Goal: Task Accomplishment & Management: Manage account settings

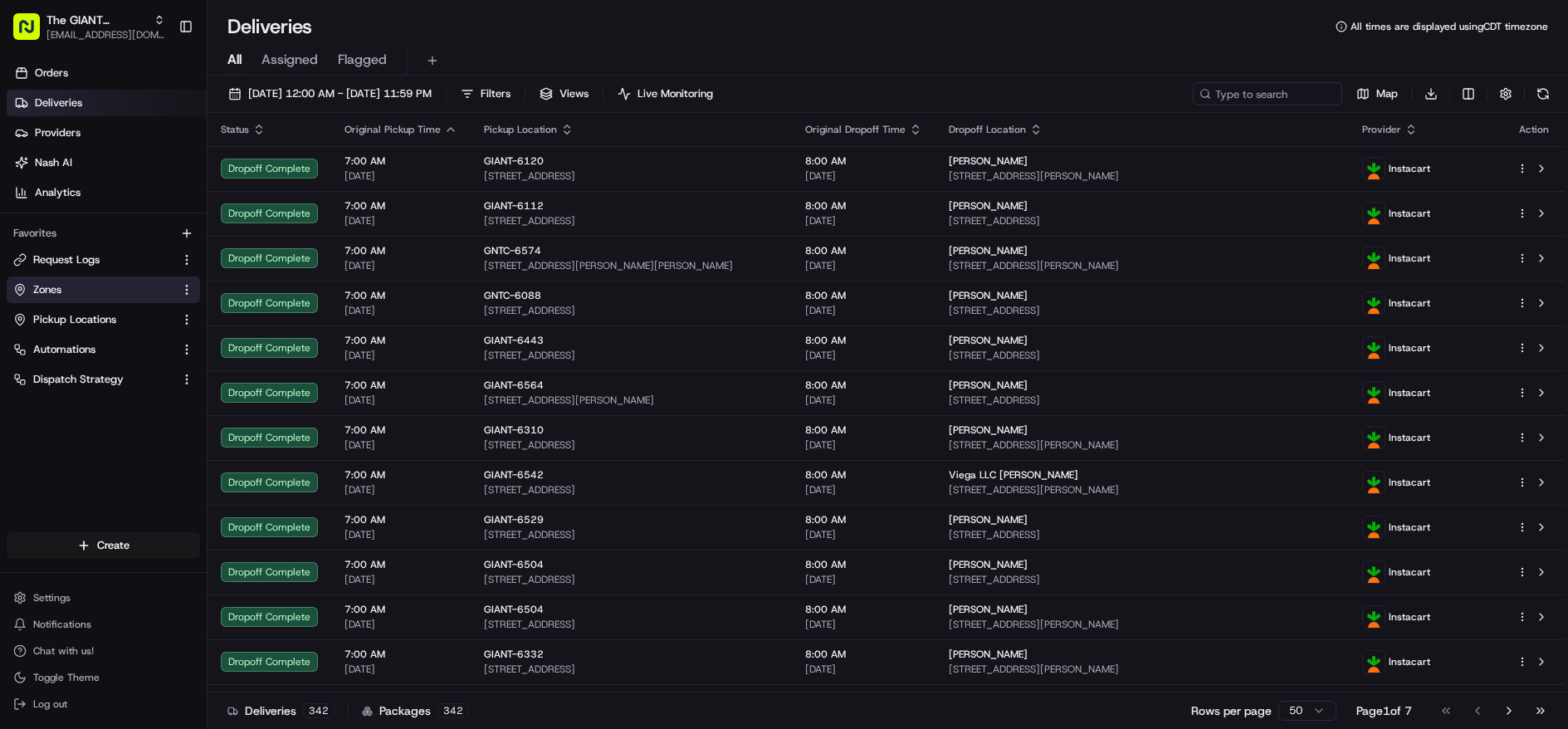
click at [75, 293] on link "Zones" at bounding box center [93, 290] width 160 height 15
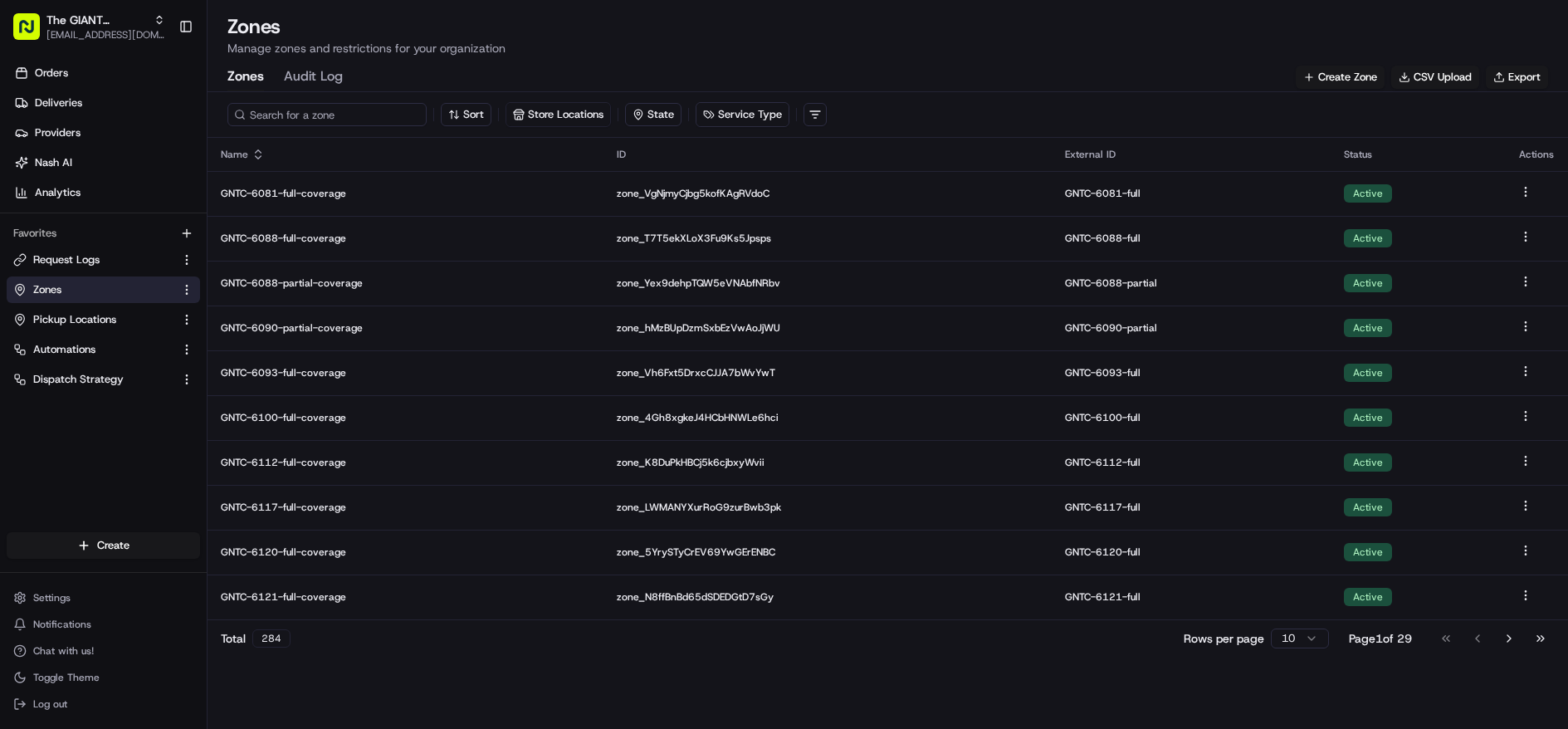
click at [298, 105] on input at bounding box center [327, 115] width 199 height 24
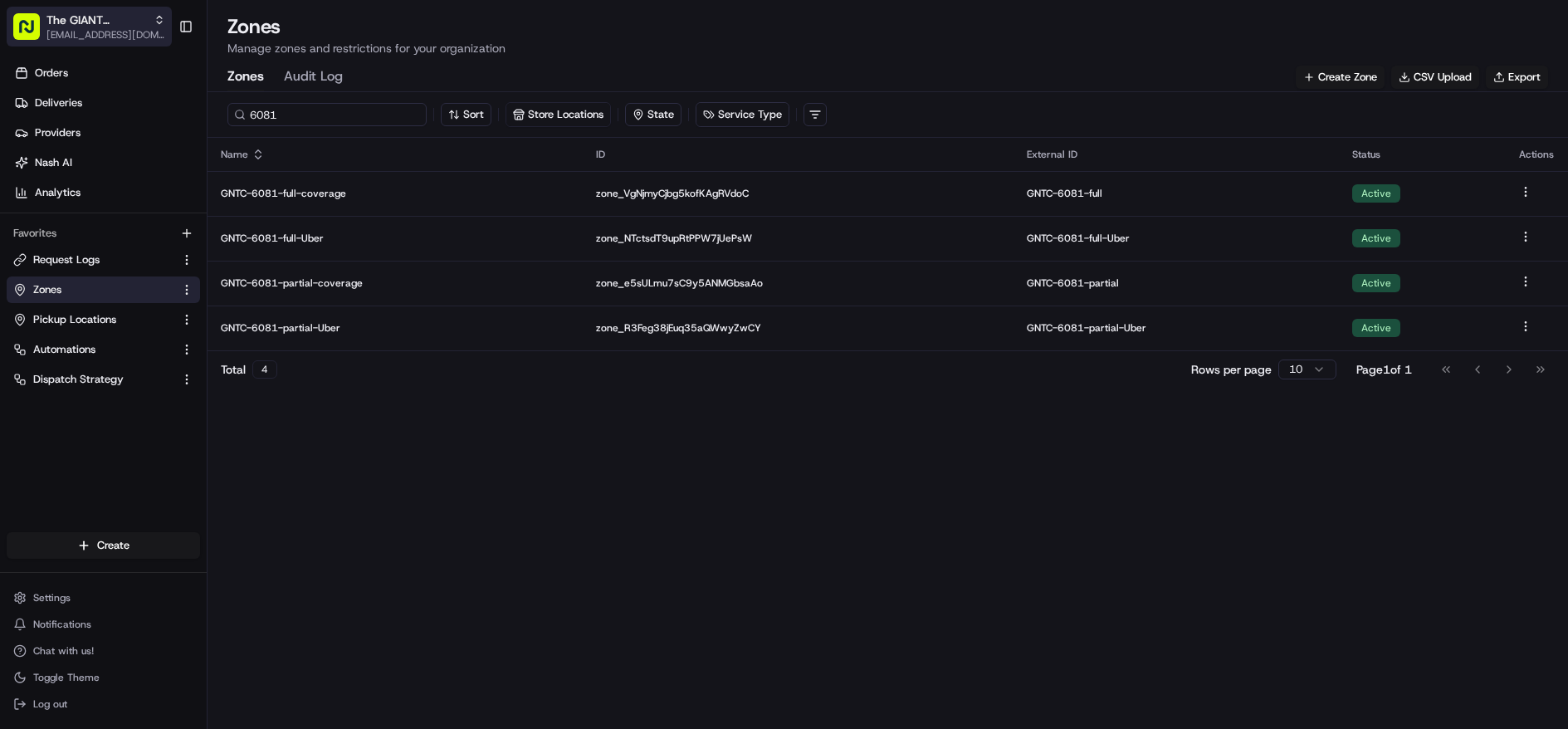
type input "6081"
click at [120, 14] on span "The GIANT Company" at bounding box center [96, 20] width 101 height 17
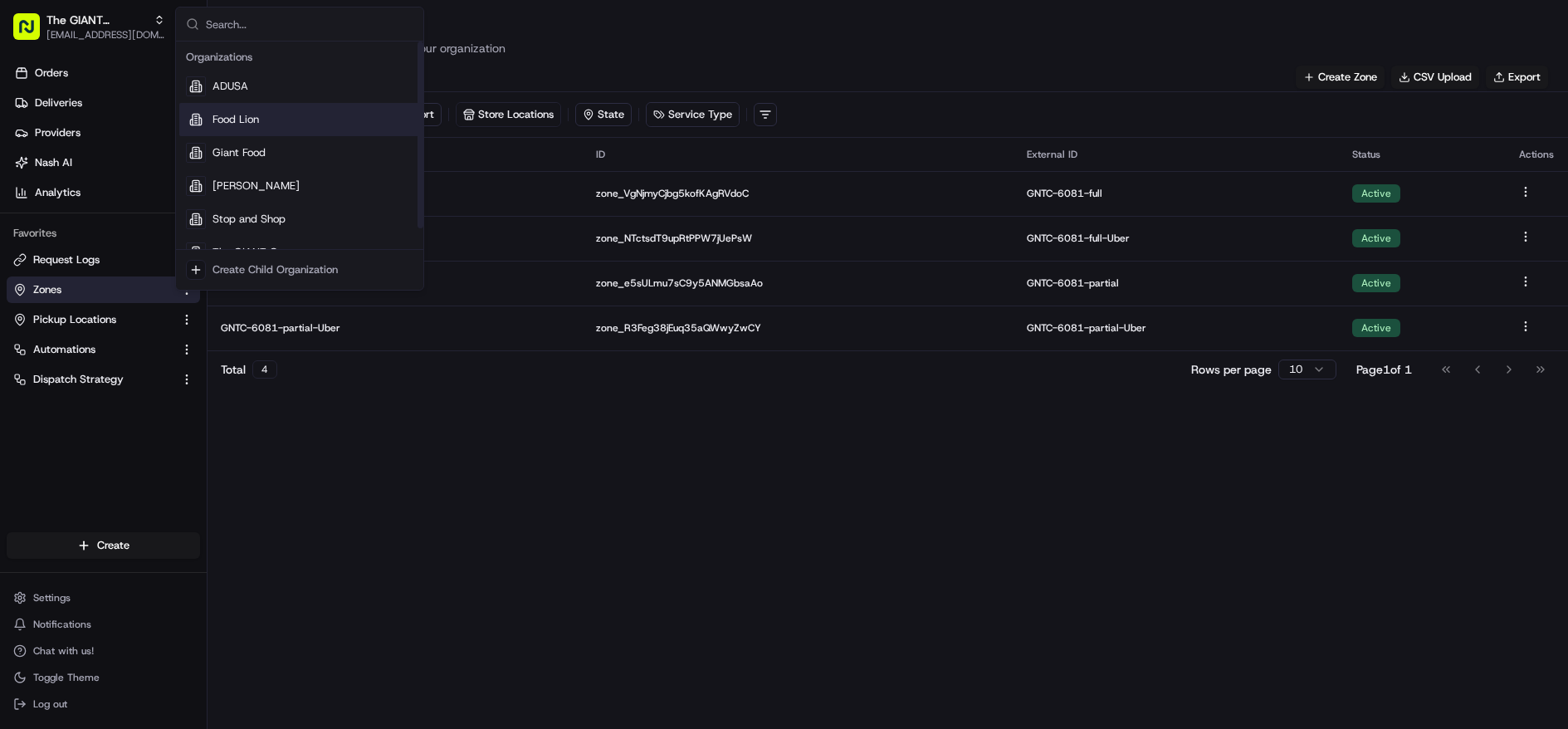
click at [1013, 499] on div "6081 Sort Store Locations State Service Type Name ID External ID Status Actions…" at bounding box center [887, 410] width 1360 height 637
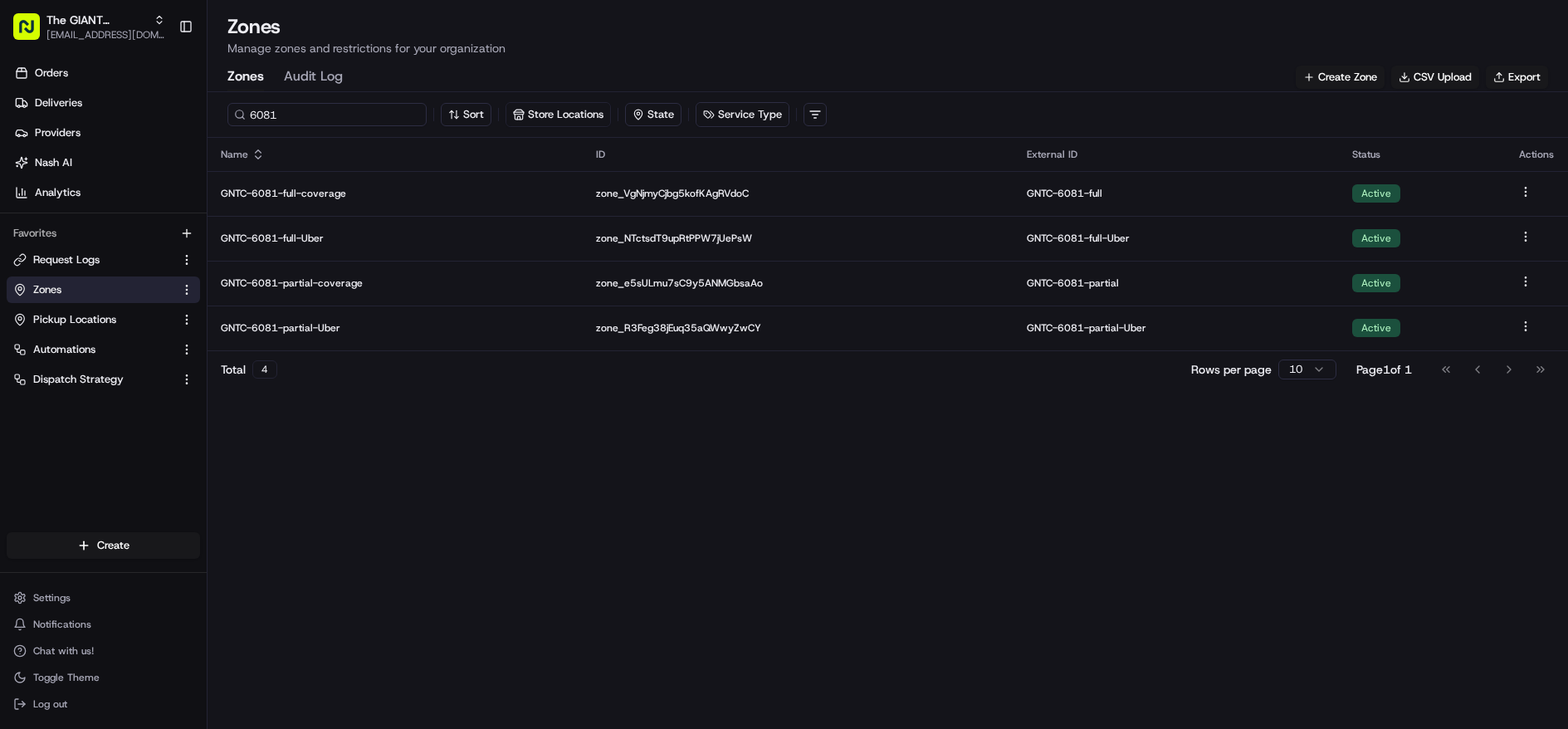
click at [345, 104] on input "6081" at bounding box center [327, 115] width 199 height 24
type input "6100"
click at [90, 30] on span "[EMAIL_ADDRESS][DOMAIN_NAME]" at bounding box center [105, 35] width 118 height 13
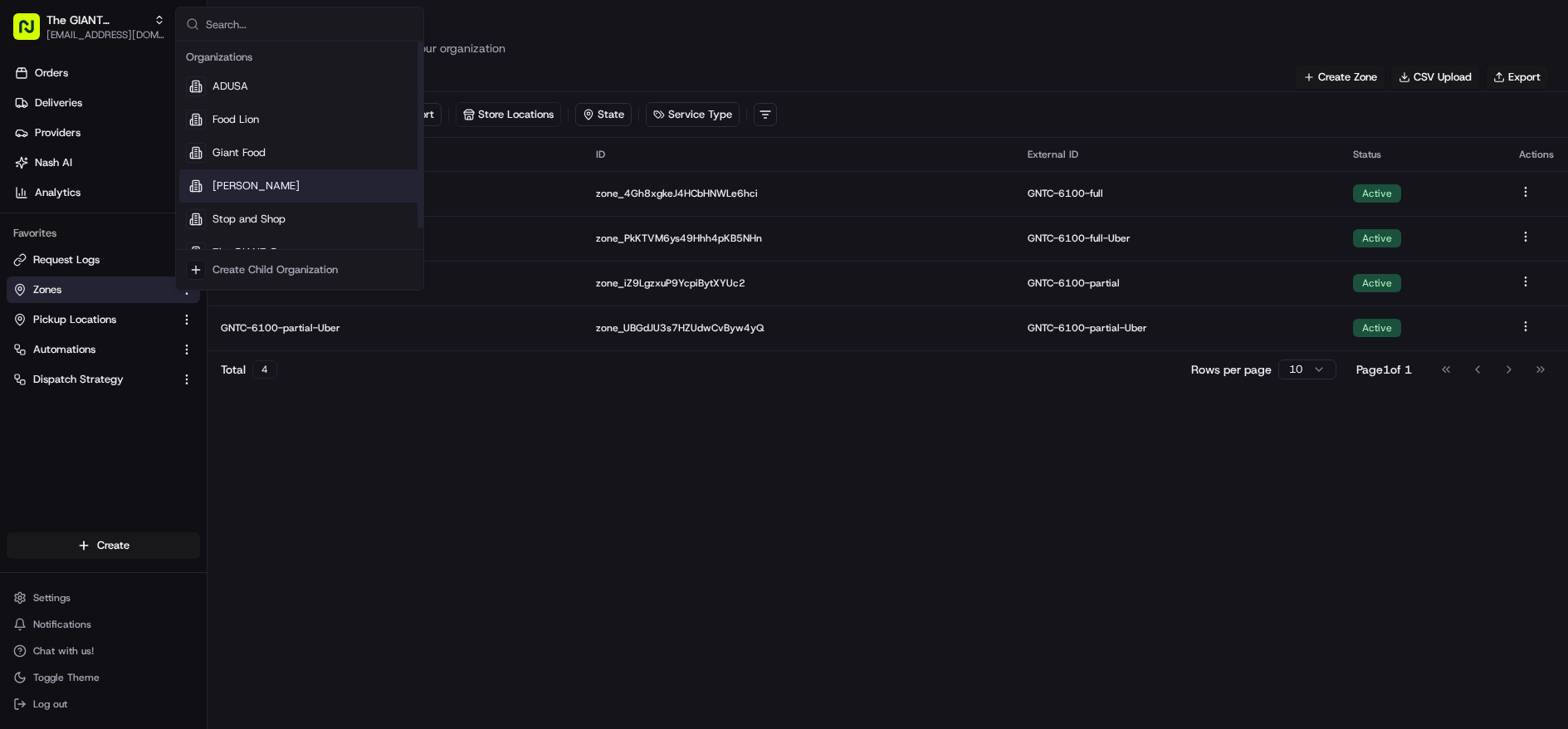
click at [325, 187] on div "[PERSON_NAME]" at bounding box center [300, 185] width 241 height 33
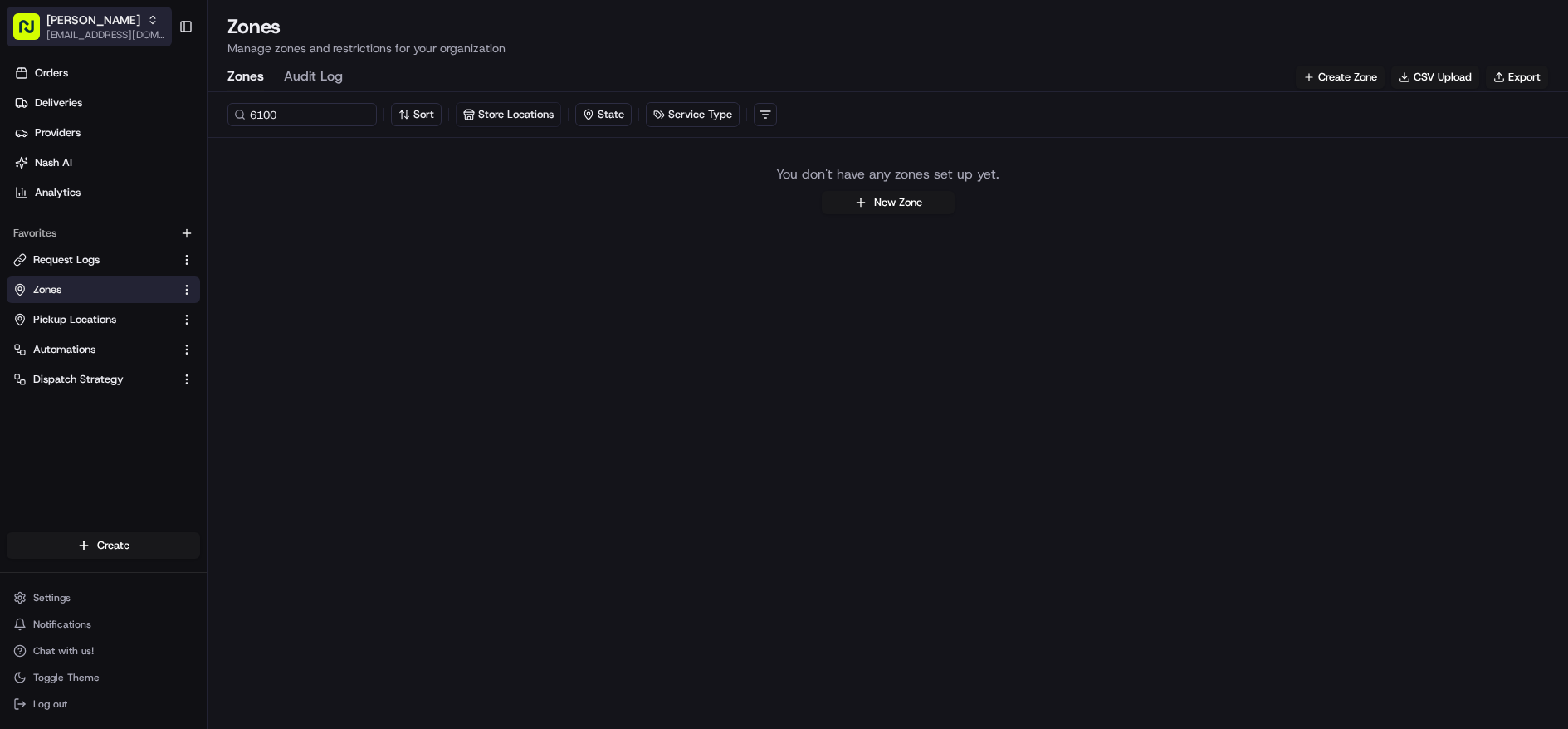
click at [80, 37] on span "[EMAIL_ADDRESS][DOMAIN_NAME]" at bounding box center [105, 35] width 118 height 13
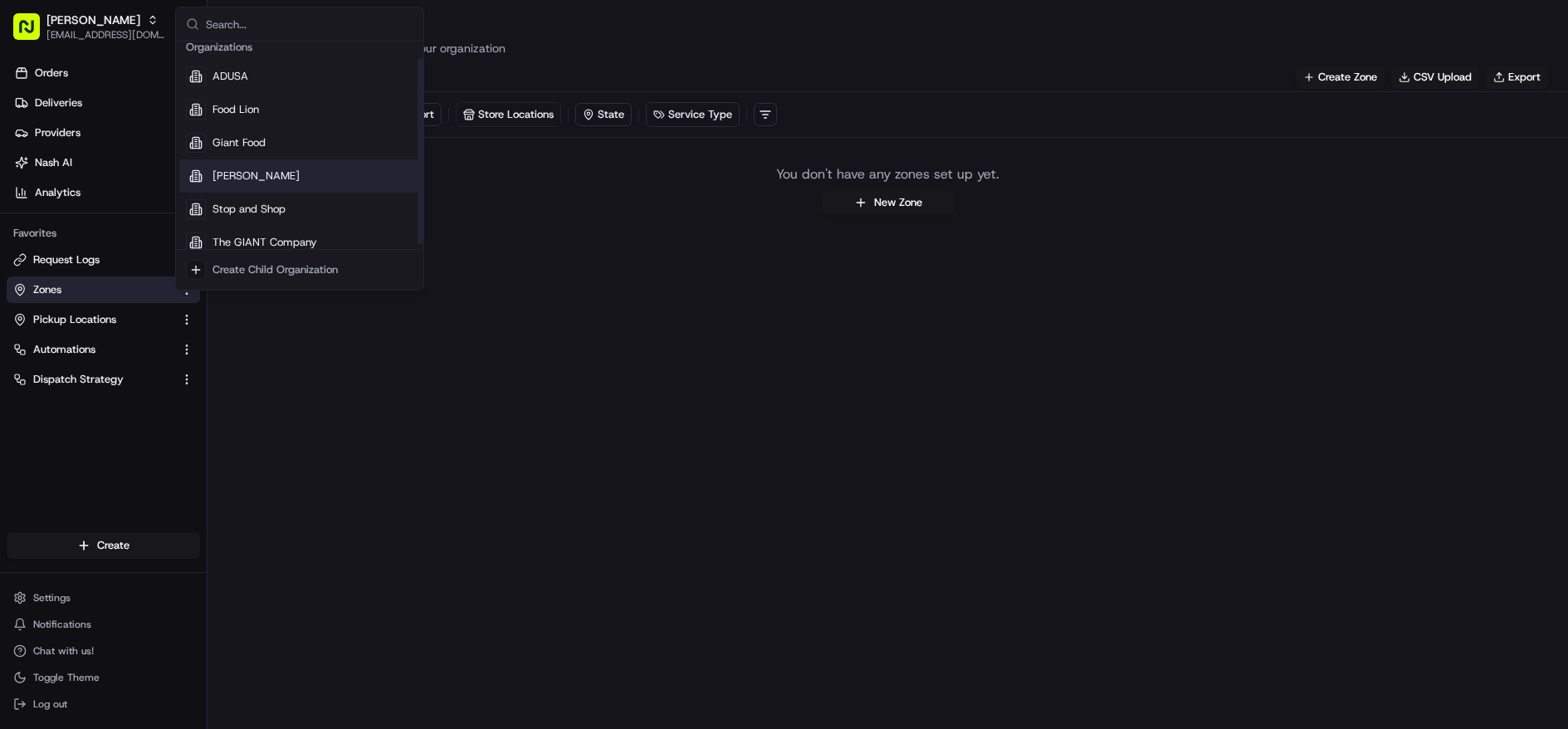
scroll to position [24, 0]
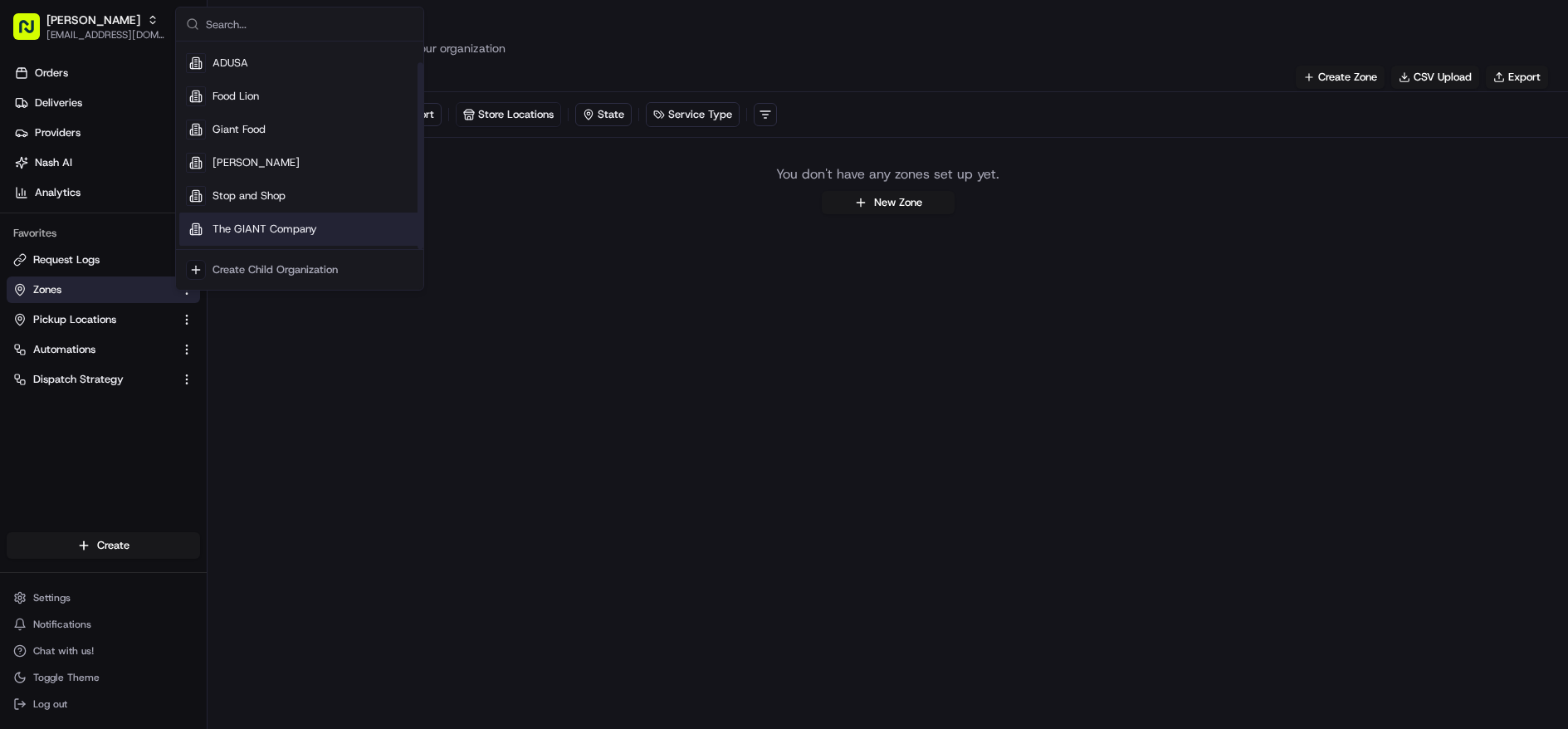
click at [306, 232] on span "The GIANT Company" at bounding box center [264, 230] width 104 height 15
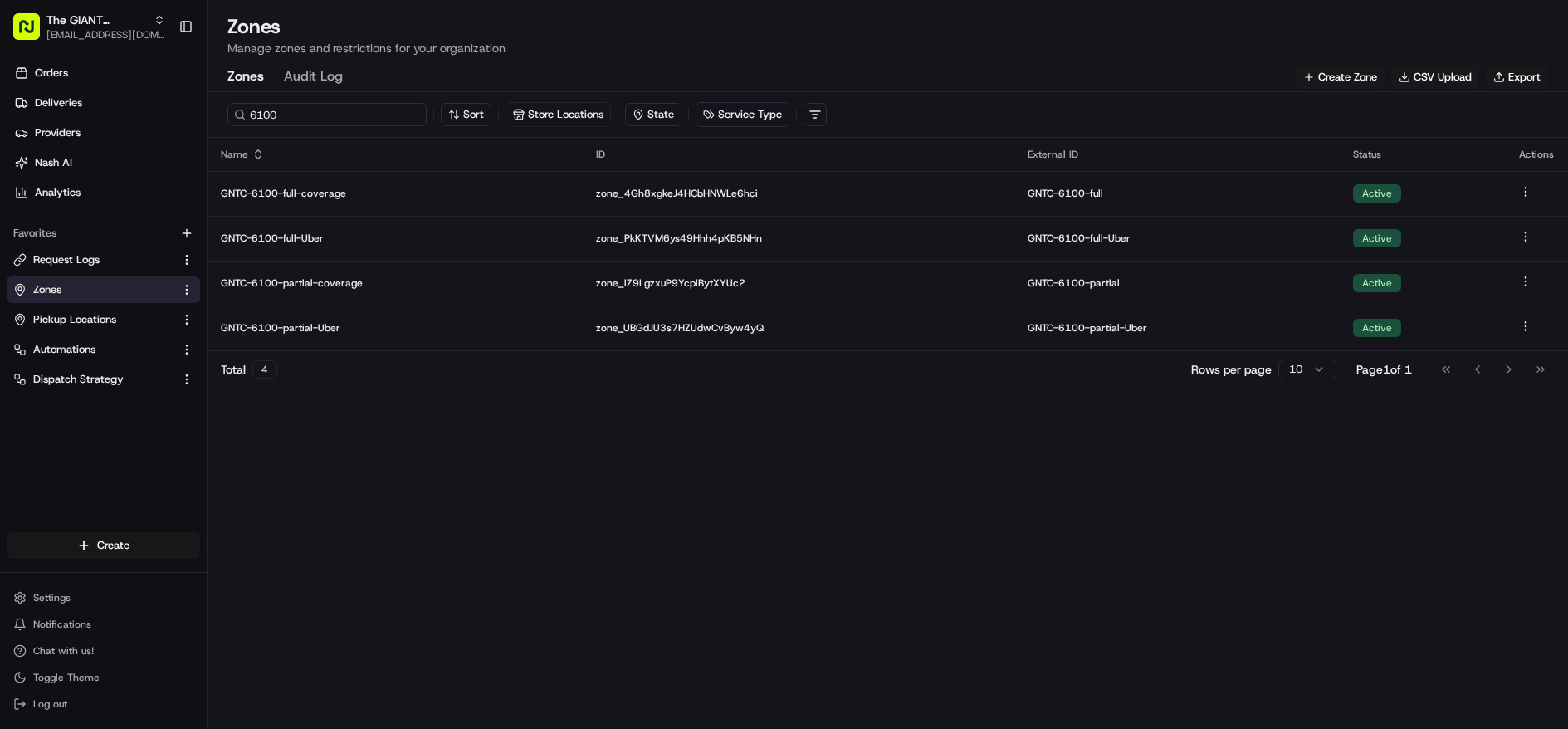
click at [323, 119] on input "6100" at bounding box center [327, 115] width 199 height 24
click at [107, 322] on span "Pickup Locations" at bounding box center [74, 320] width 83 height 15
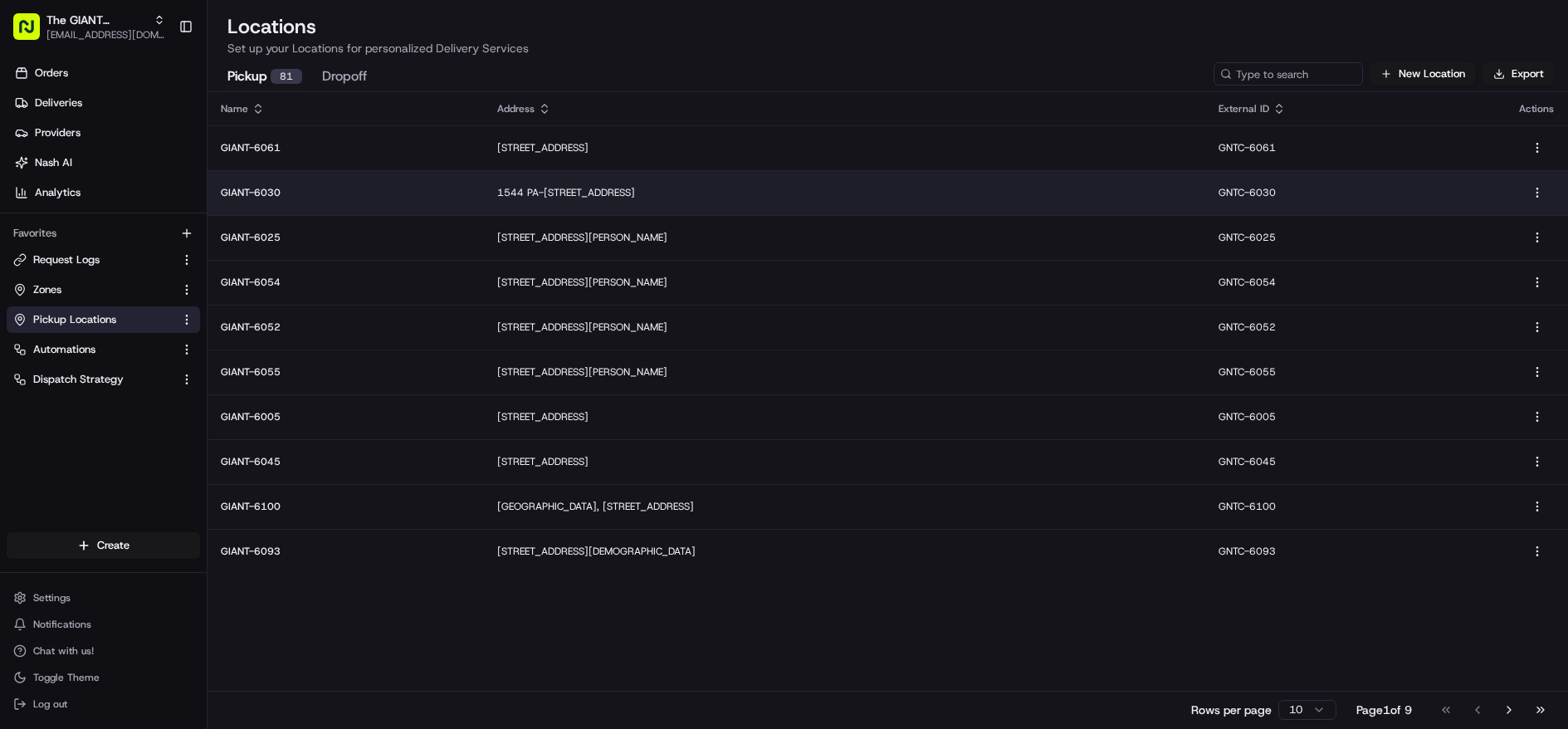
click at [256, 196] on p "GIANT-6030" at bounding box center [346, 193] width 250 height 13
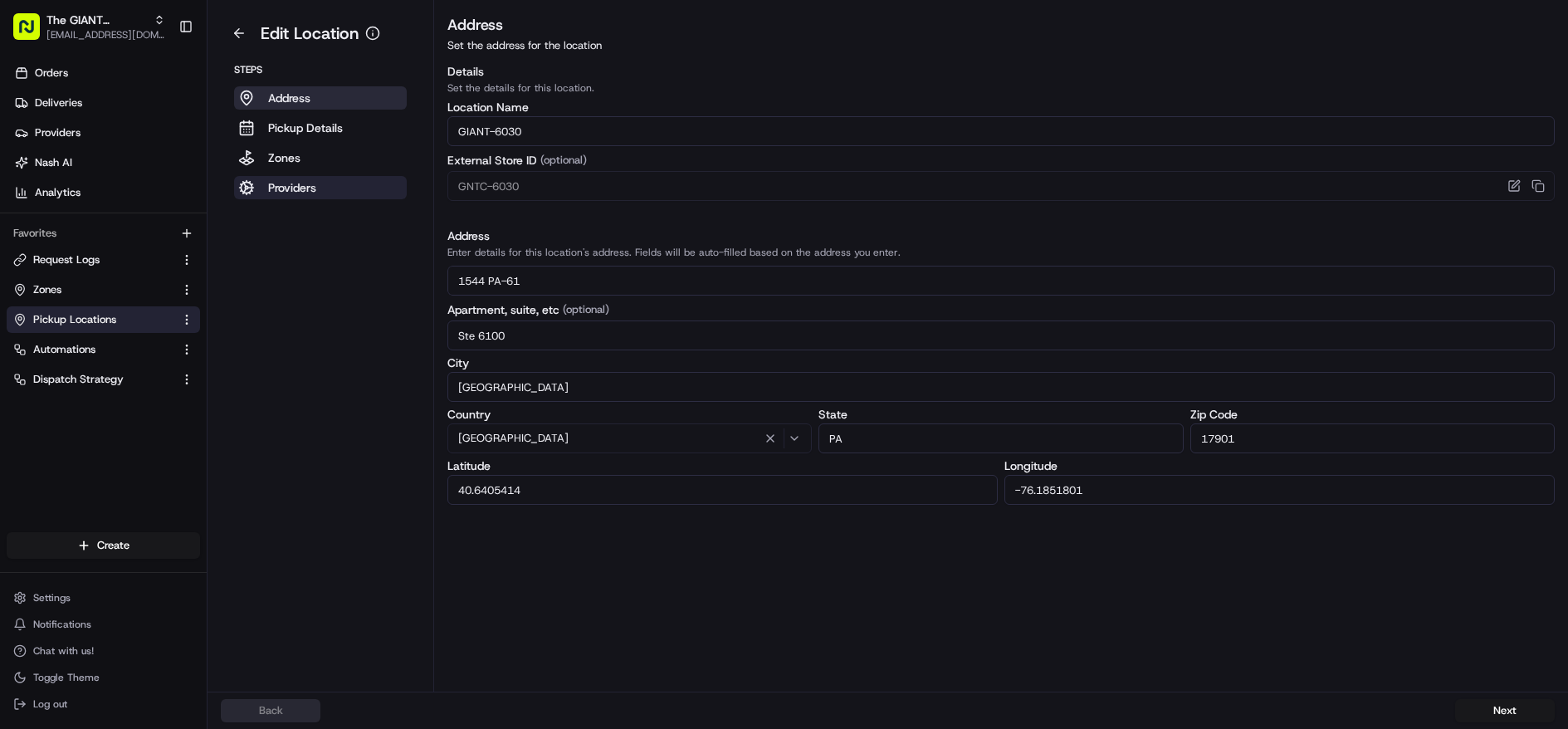
click at [255, 176] on button "Providers" at bounding box center [321, 187] width 173 height 24
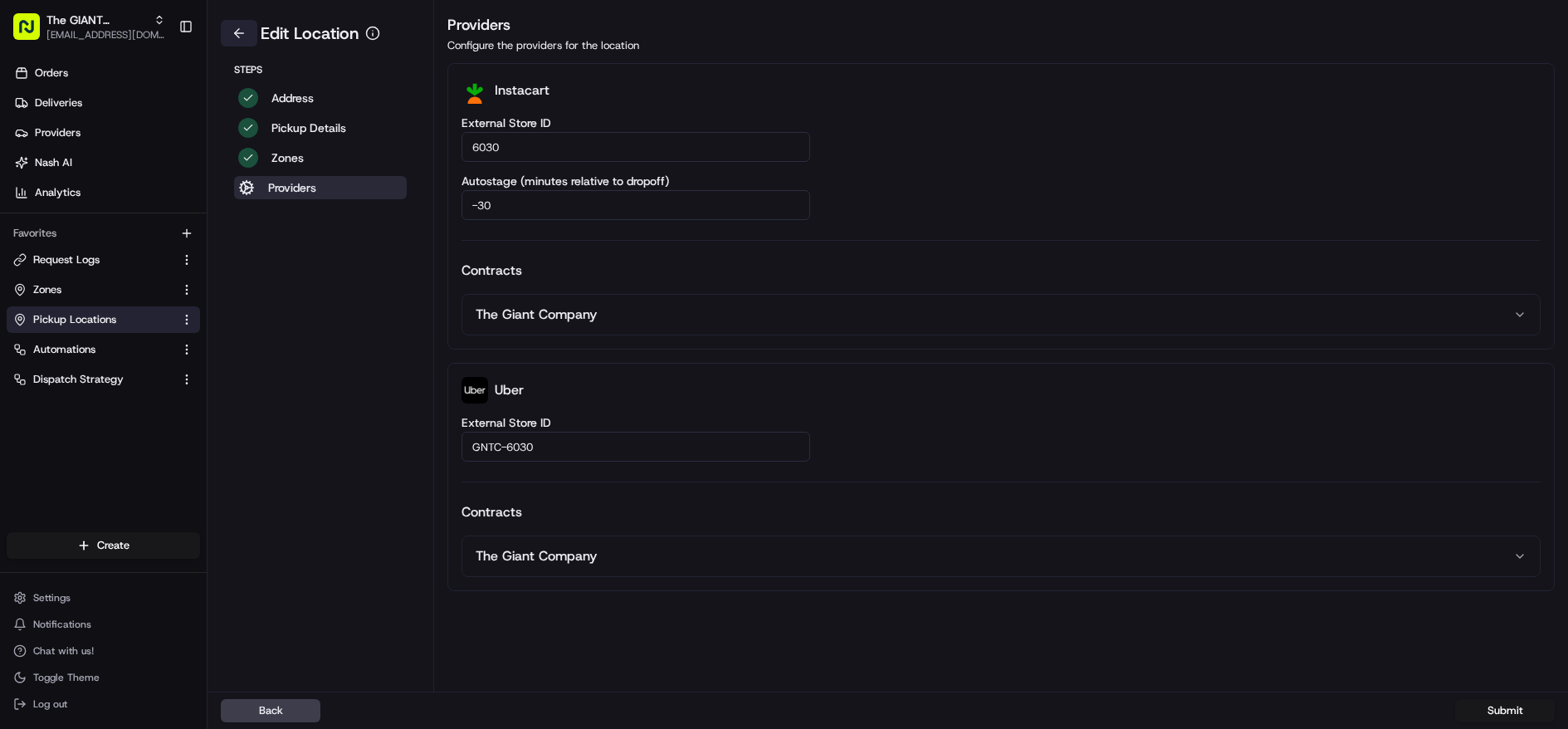
click at [232, 40] on button at bounding box center [239, 33] width 37 height 26
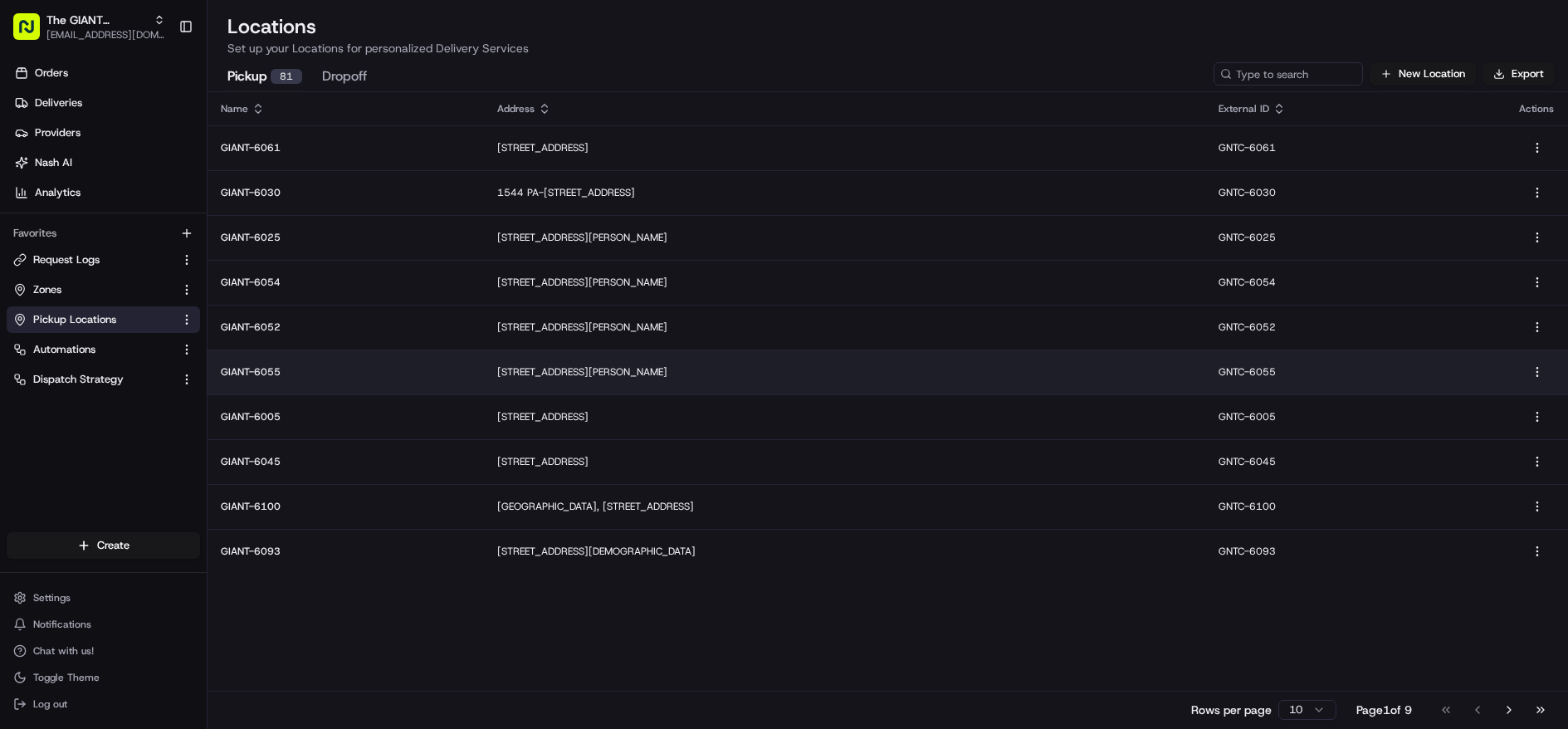
click at [421, 368] on td "GIANT-6055" at bounding box center [346, 372] width 276 height 45
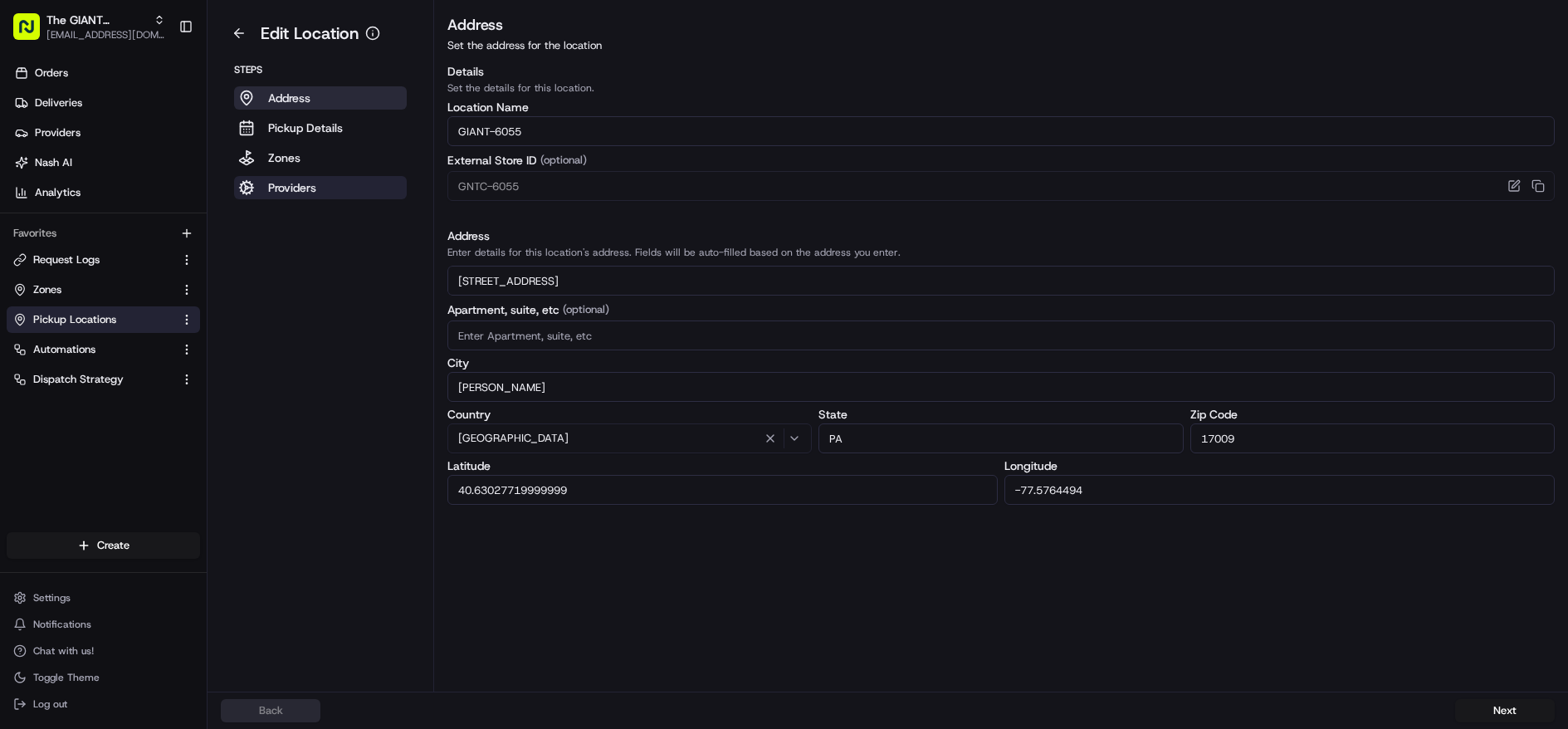
click at [285, 180] on p "Providers" at bounding box center [291, 188] width 48 height 17
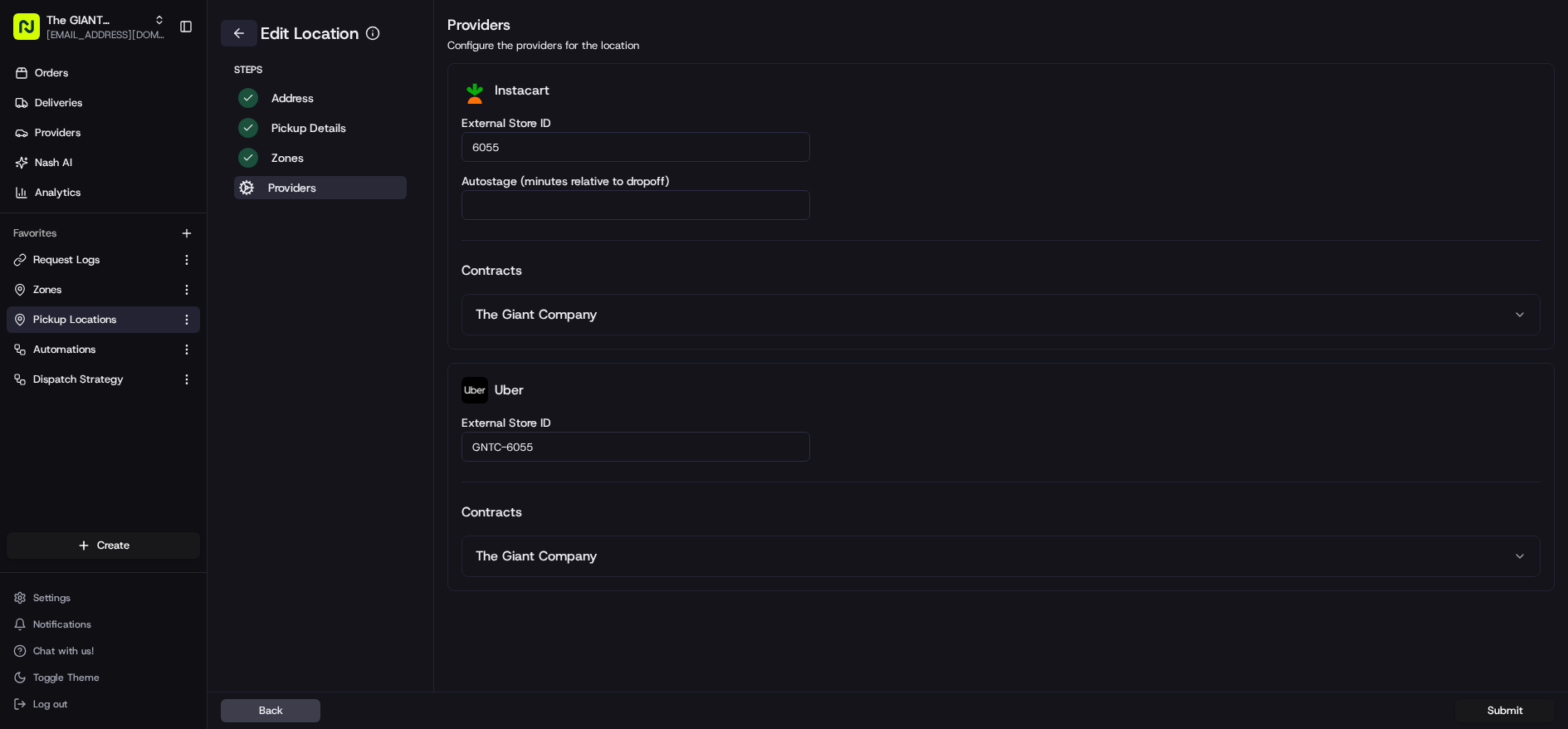
click at [243, 40] on button at bounding box center [239, 33] width 37 height 26
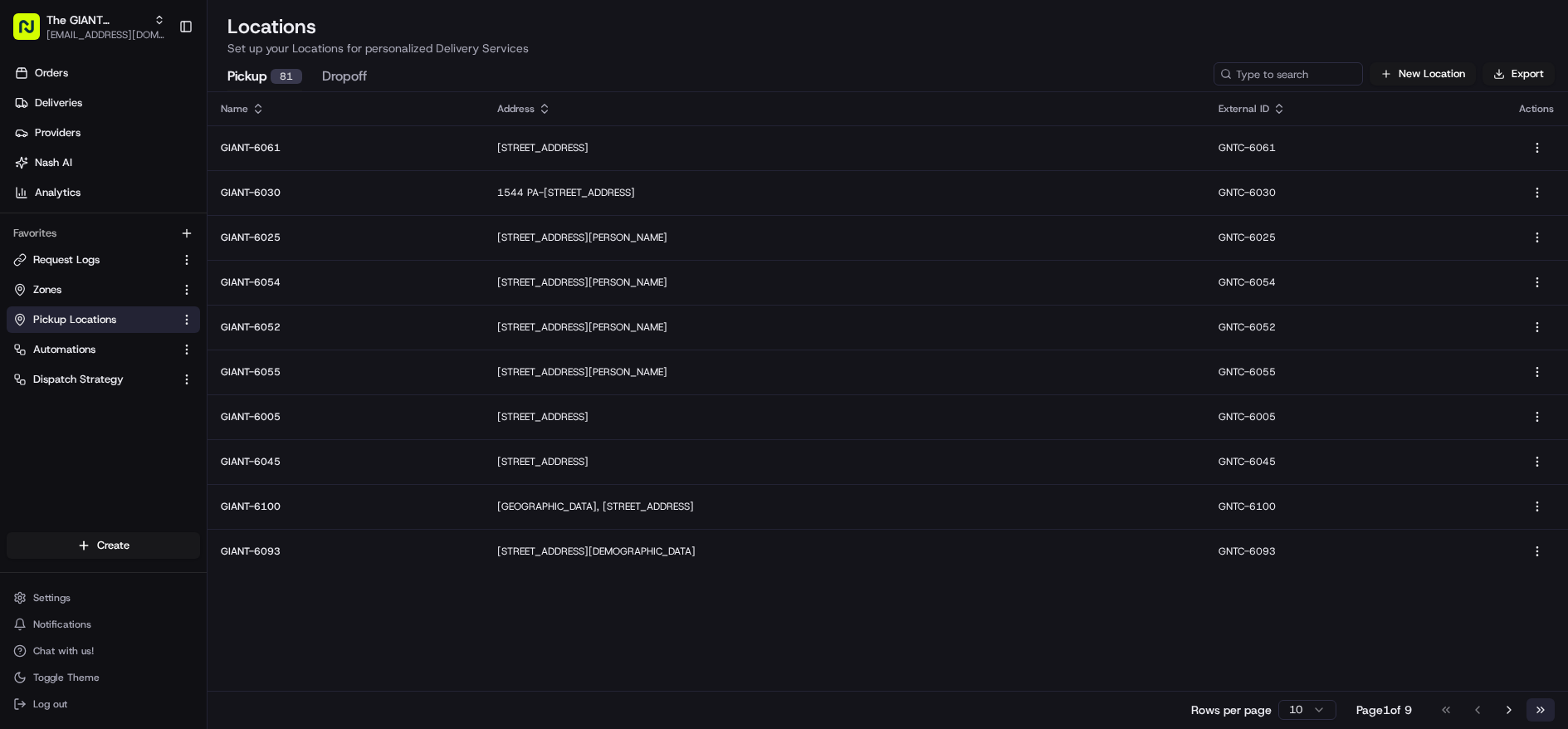
click at [1537, 711] on button "Go to last page" at bounding box center [1541, 710] width 28 height 24
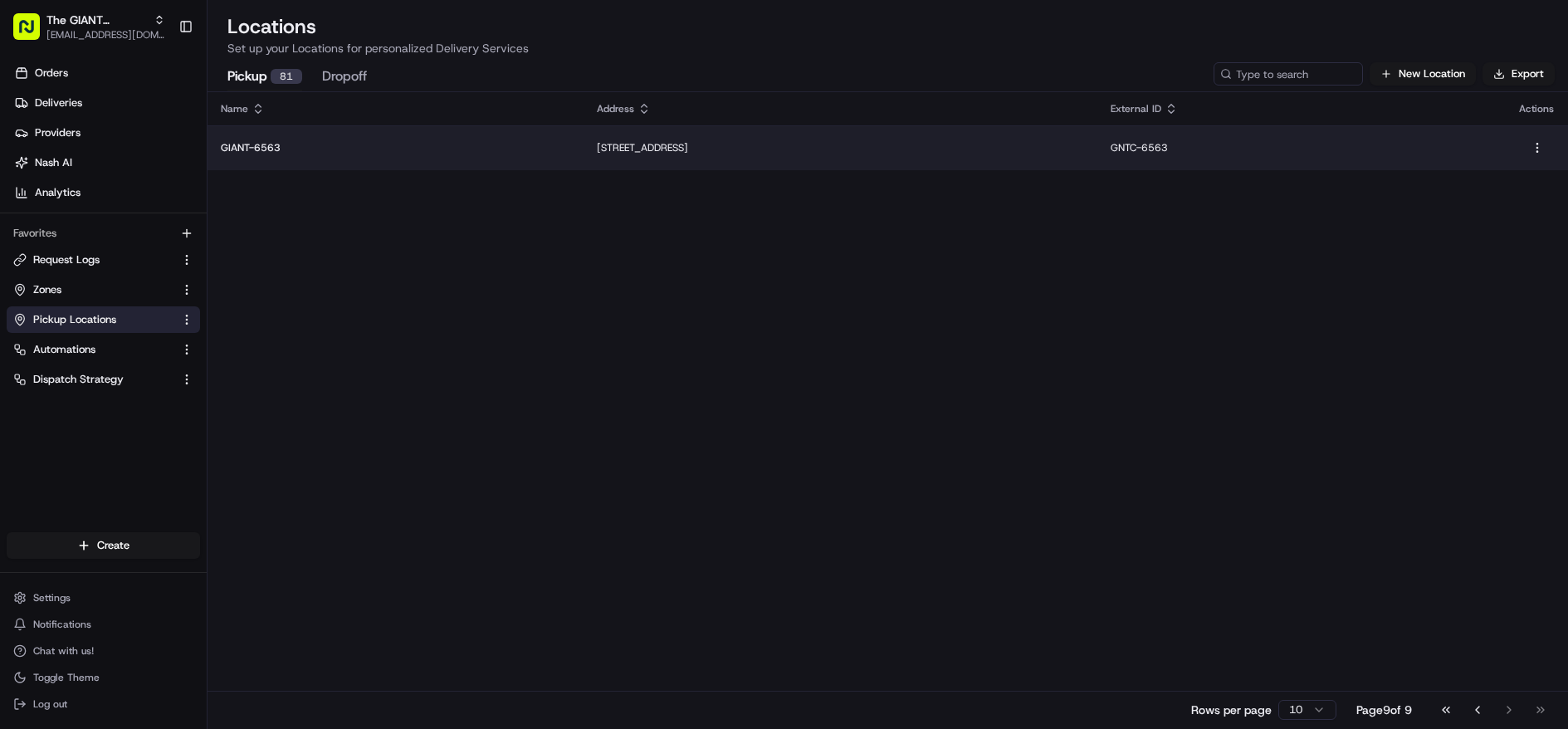
click at [280, 141] on p "GIANT-6563" at bounding box center [396, 148] width 350 height 13
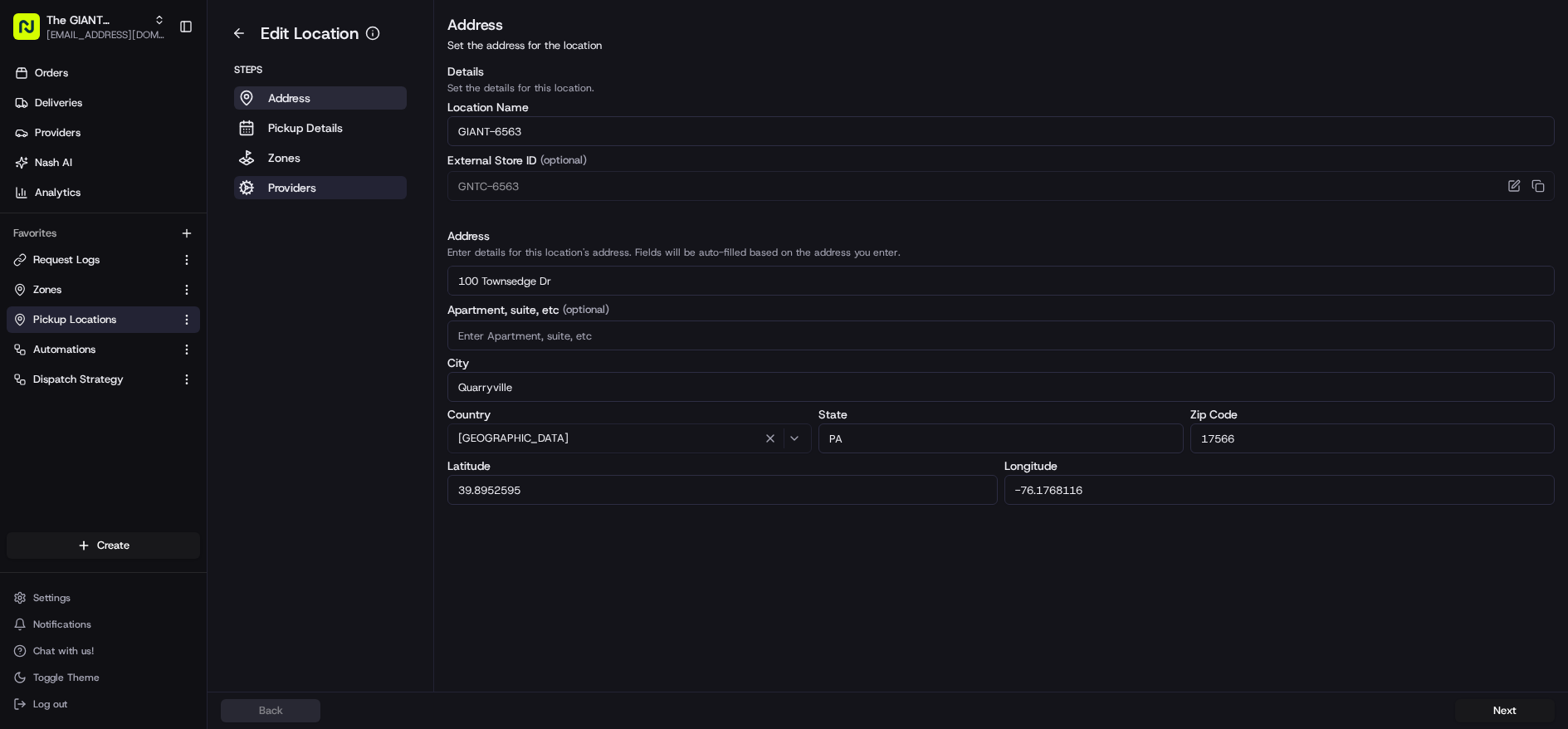
click at [270, 182] on p "Providers" at bounding box center [291, 188] width 48 height 17
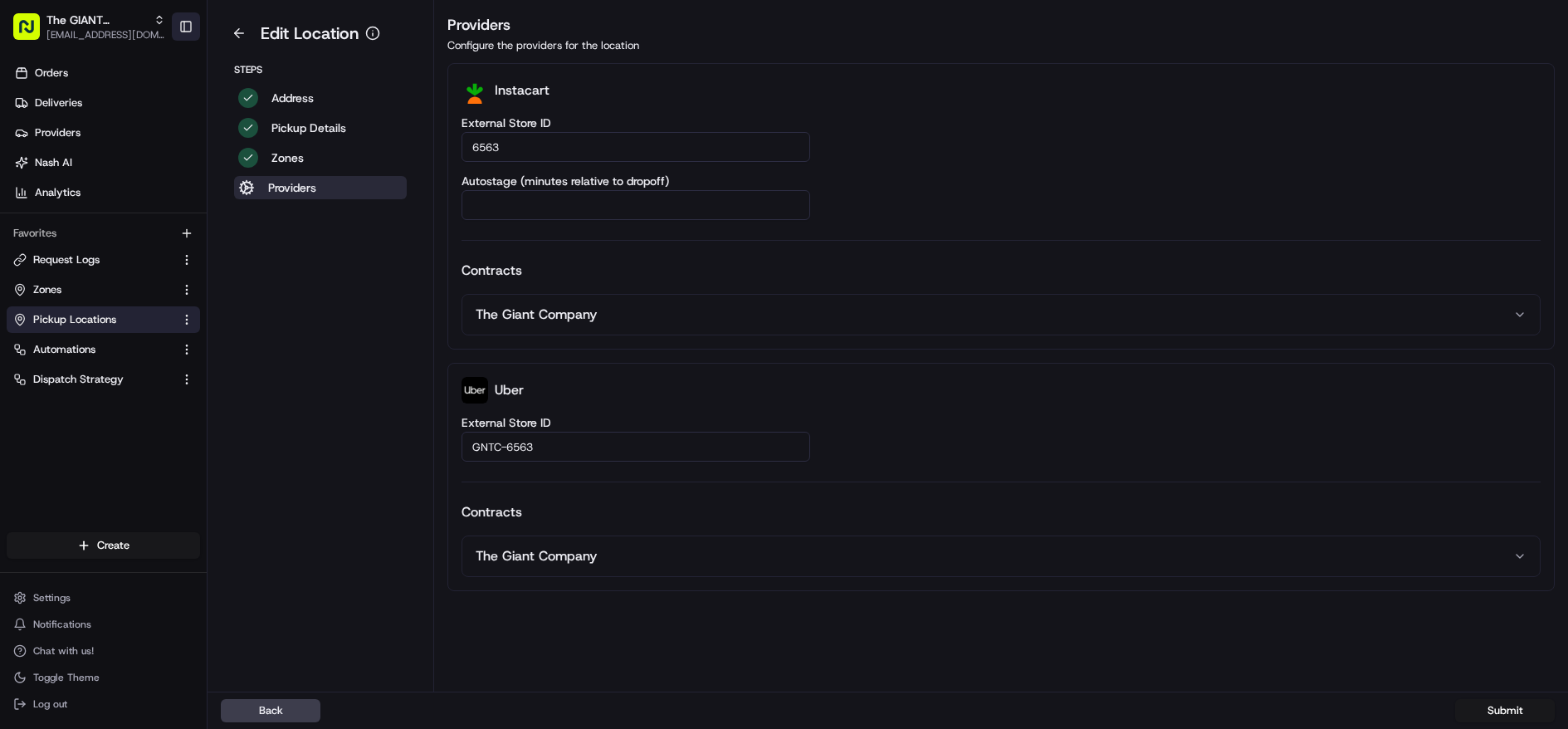
drag, startPoint x: 238, startPoint y: 30, endPoint x: 185, endPoint y: 31, distance: 53.0
click at [238, 30] on button at bounding box center [239, 33] width 37 height 26
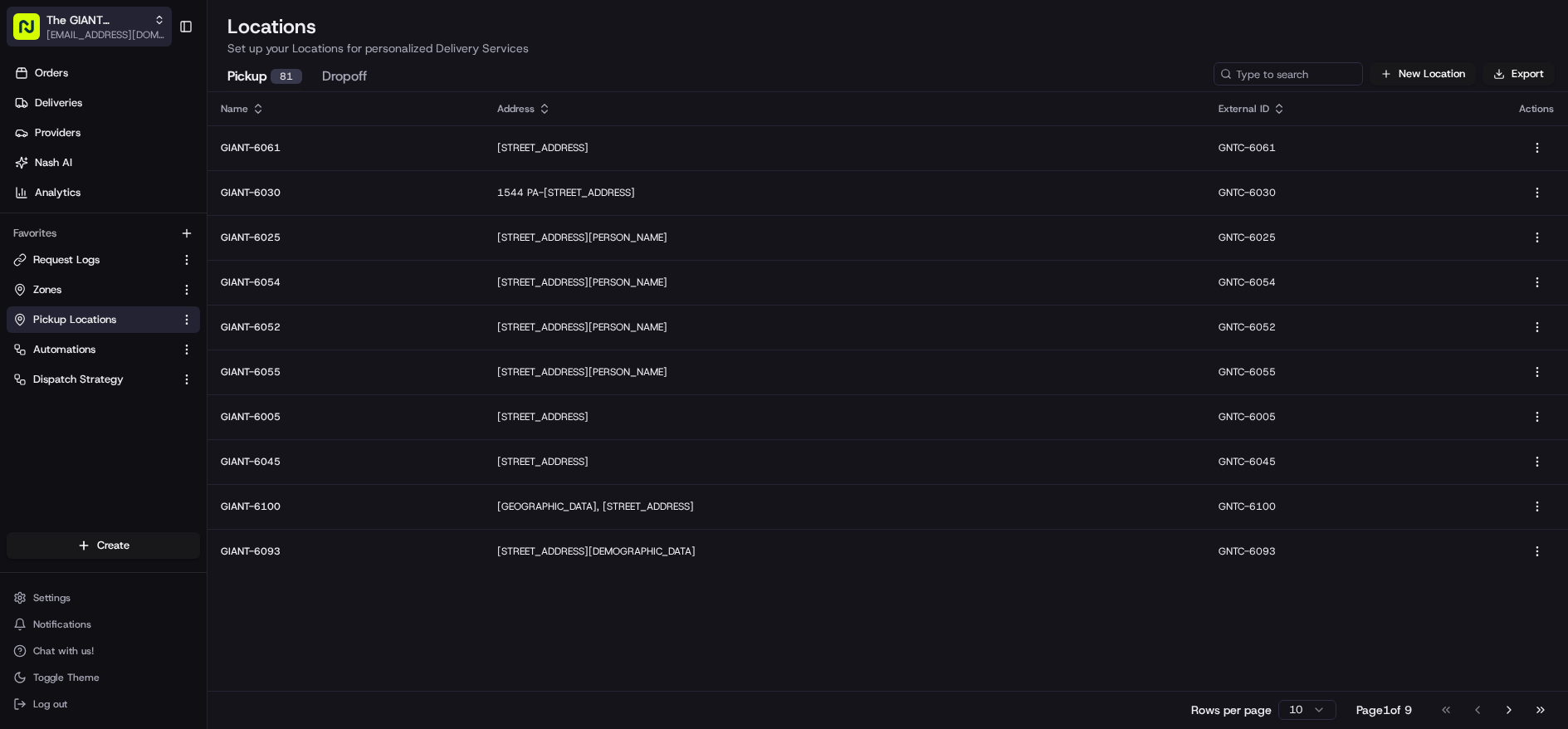
click at [98, 30] on span "[EMAIL_ADDRESS][DOMAIN_NAME]" at bounding box center [105, 35] width 118 height 13
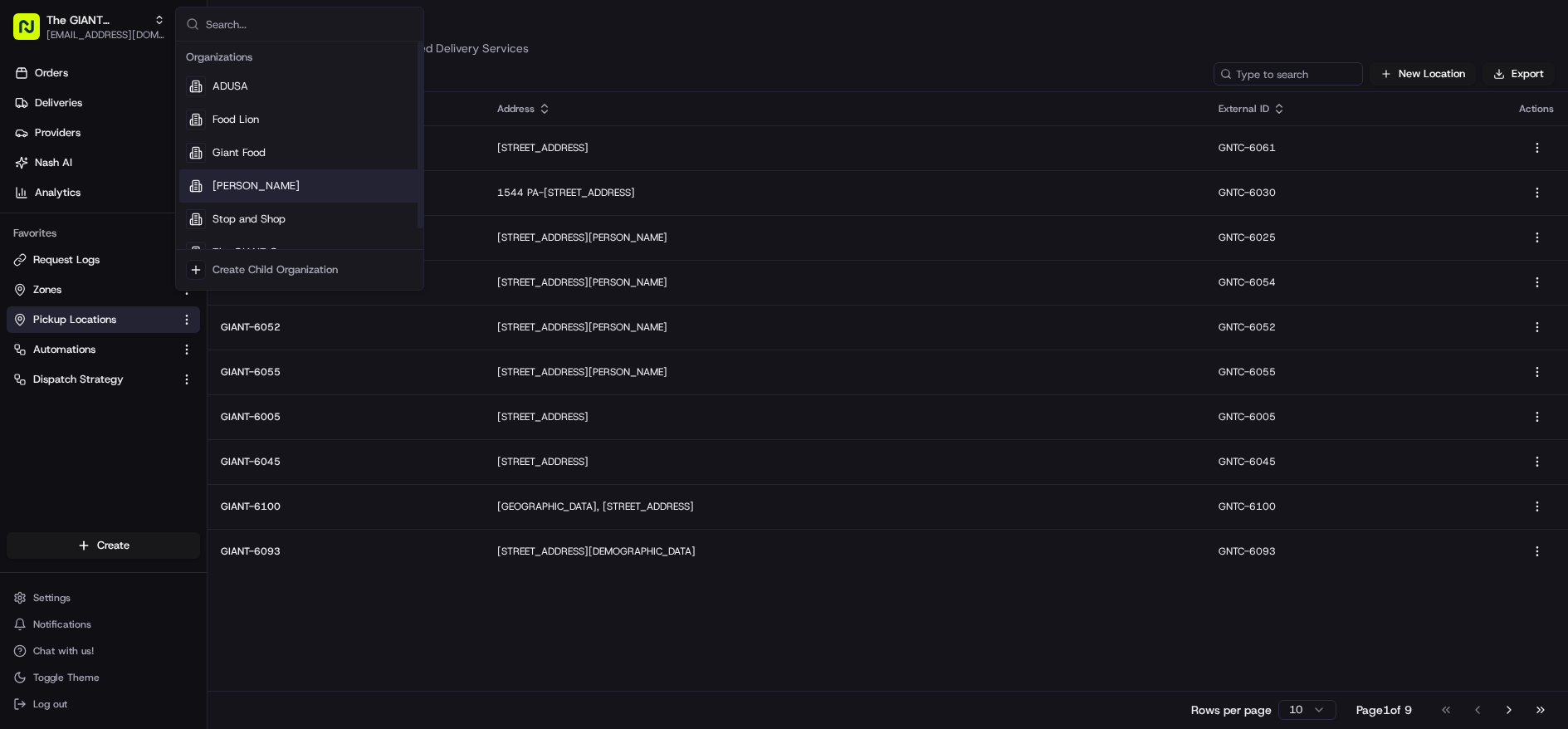
click at [309, 181] on div "[PERSON_NAME]" at bounding box center [300, 185] width 241 height 33
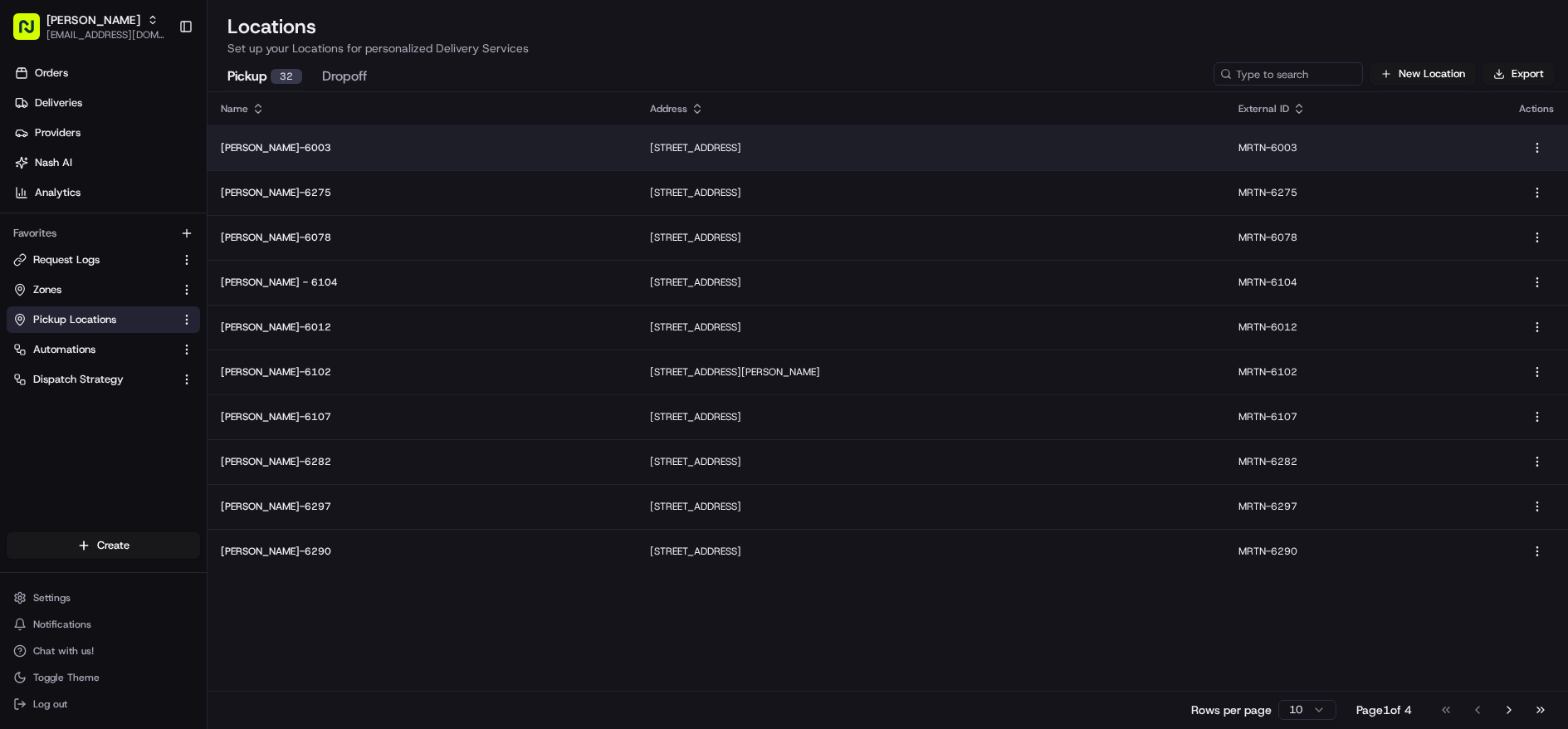
click at [414, 157] on td "[PERSON_NAME]-6003" at bounding box center [422, 148] width 430 height 45
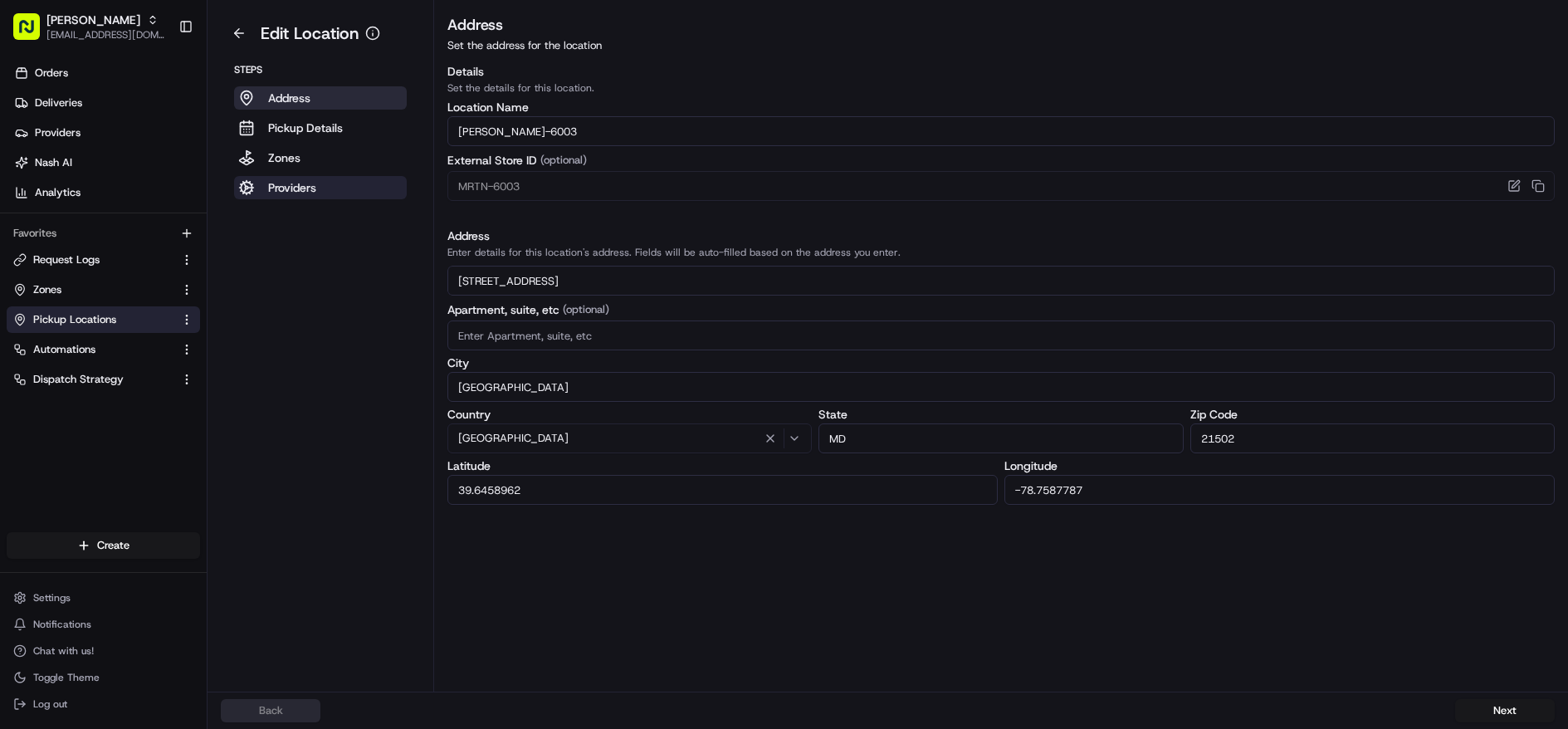
click at [337, 199] on aside "Edit Location Steps Address Pickup Details Zones Providers" at bounding box center [321, 346] width 227 height 692
click at [326, 190] on button "Providers" at bounding box center [321, 187] width 173 height 24
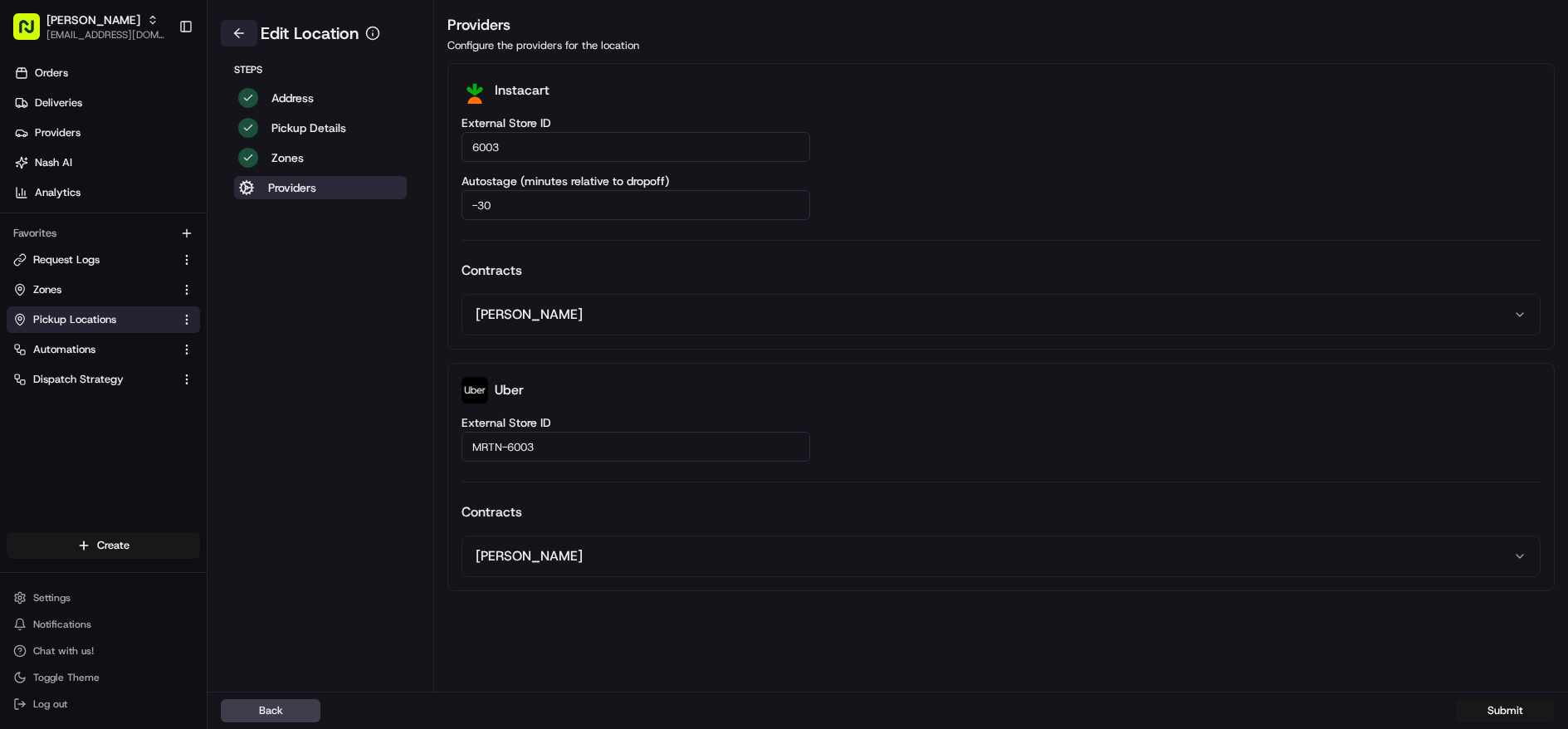
click at [233, 29] on button at bounding box center [239, 33] width 37 height 26
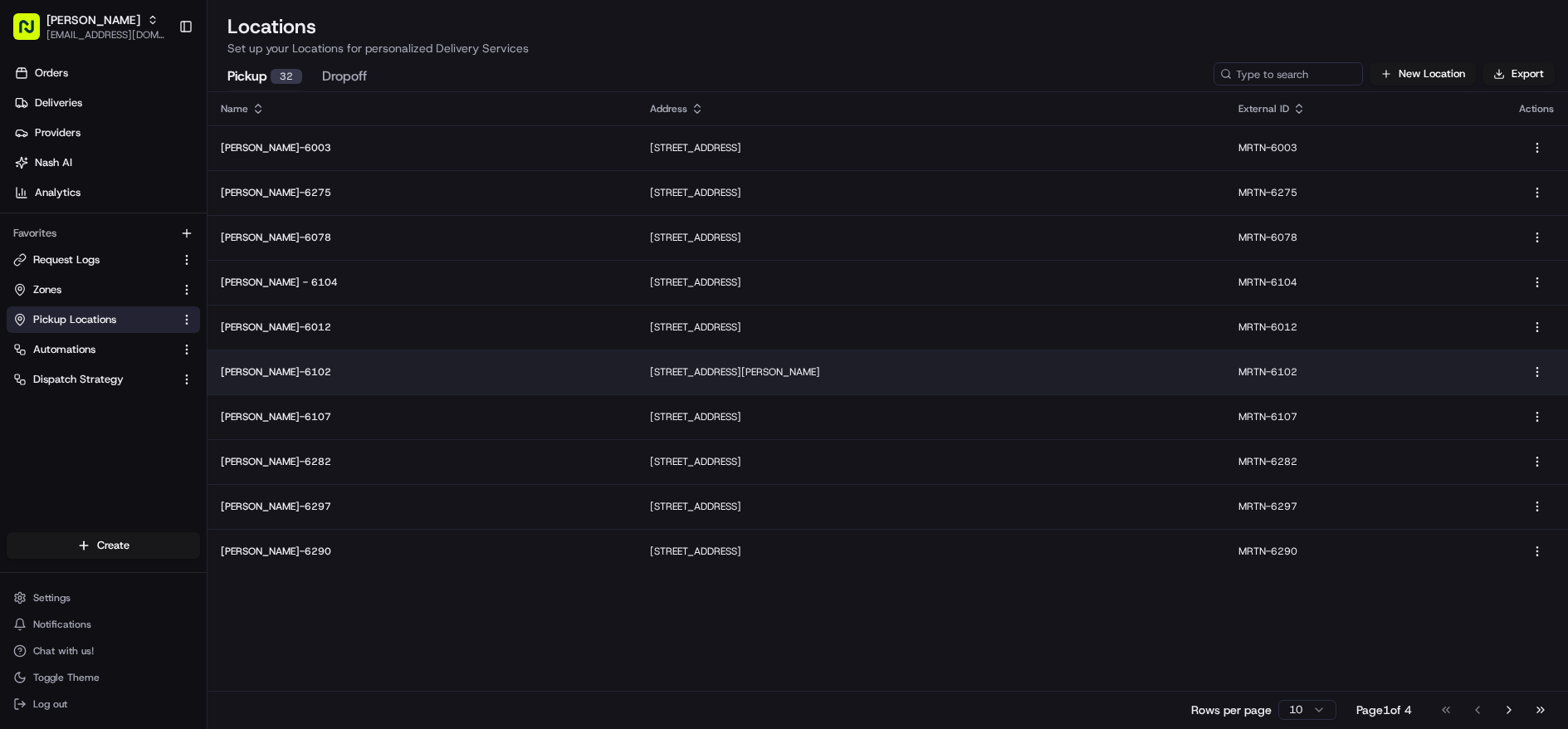
click at [650, 374] on p "[STREET_ADDRESS][PERSON_NAME]" at bounding box center [931, 372] width 562 height 13
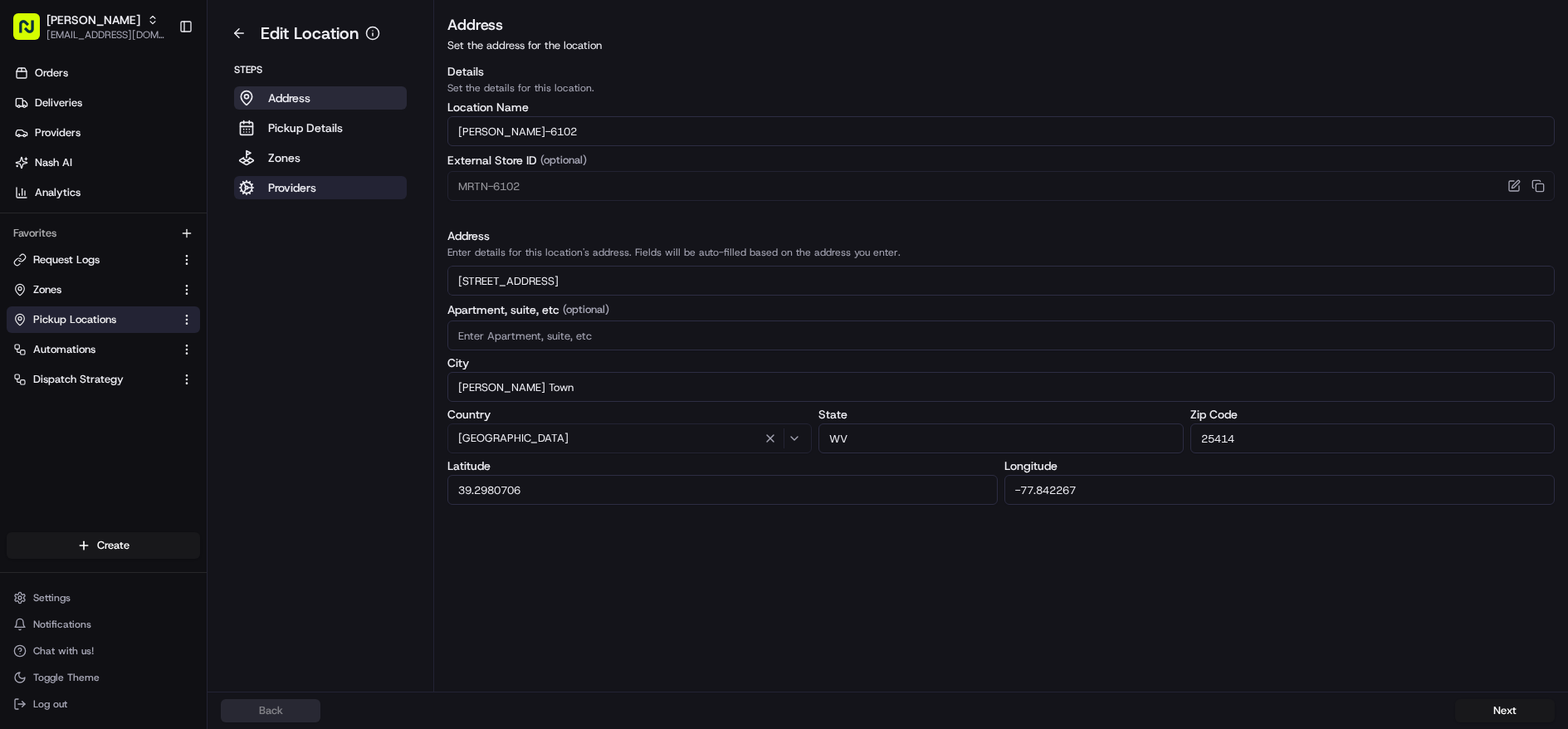
click at [309, 192] on p "Providers" at bounding box center [291, 188] width 48 height 17
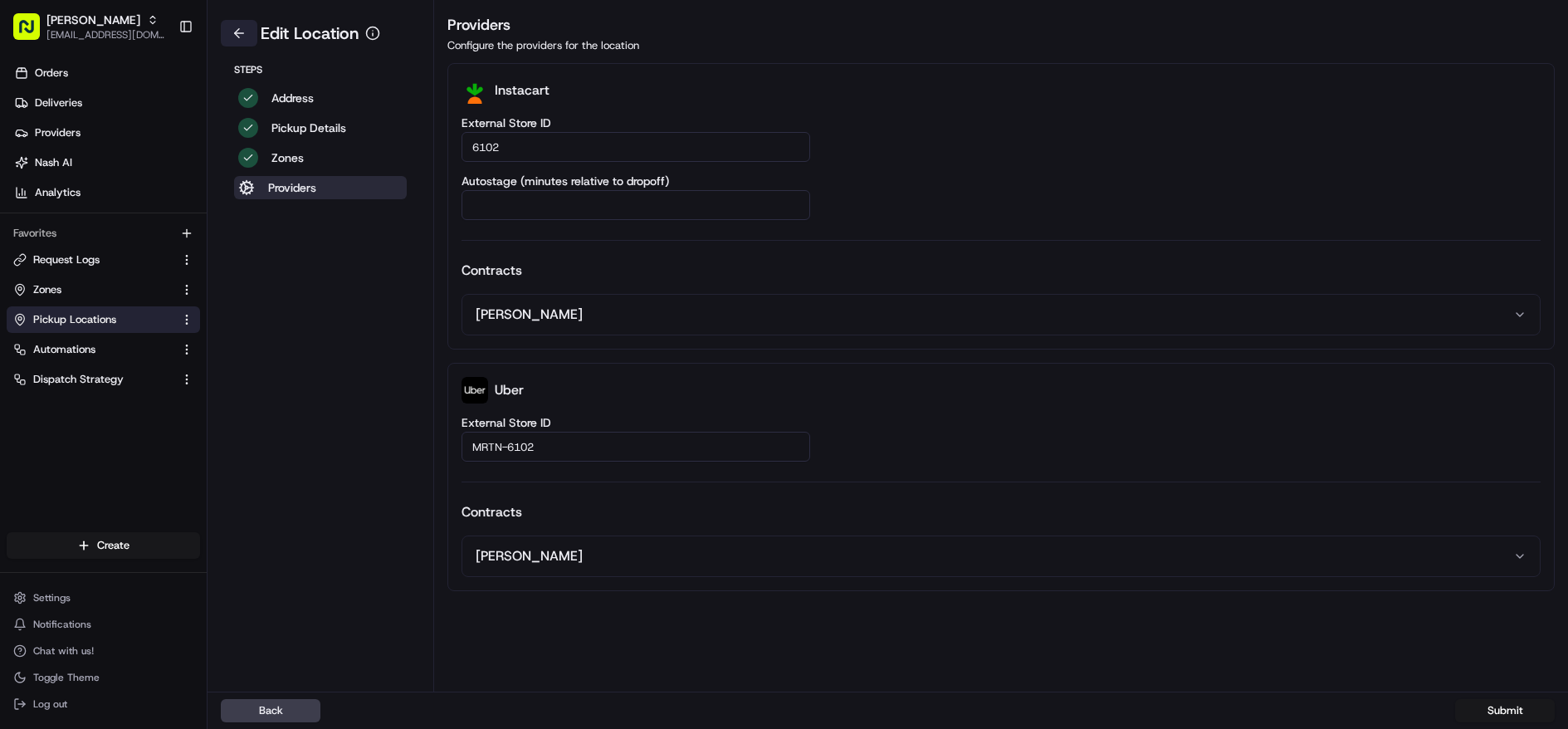
click at [238, 36] on button at bounding box center [239, 33] width 37 height 26
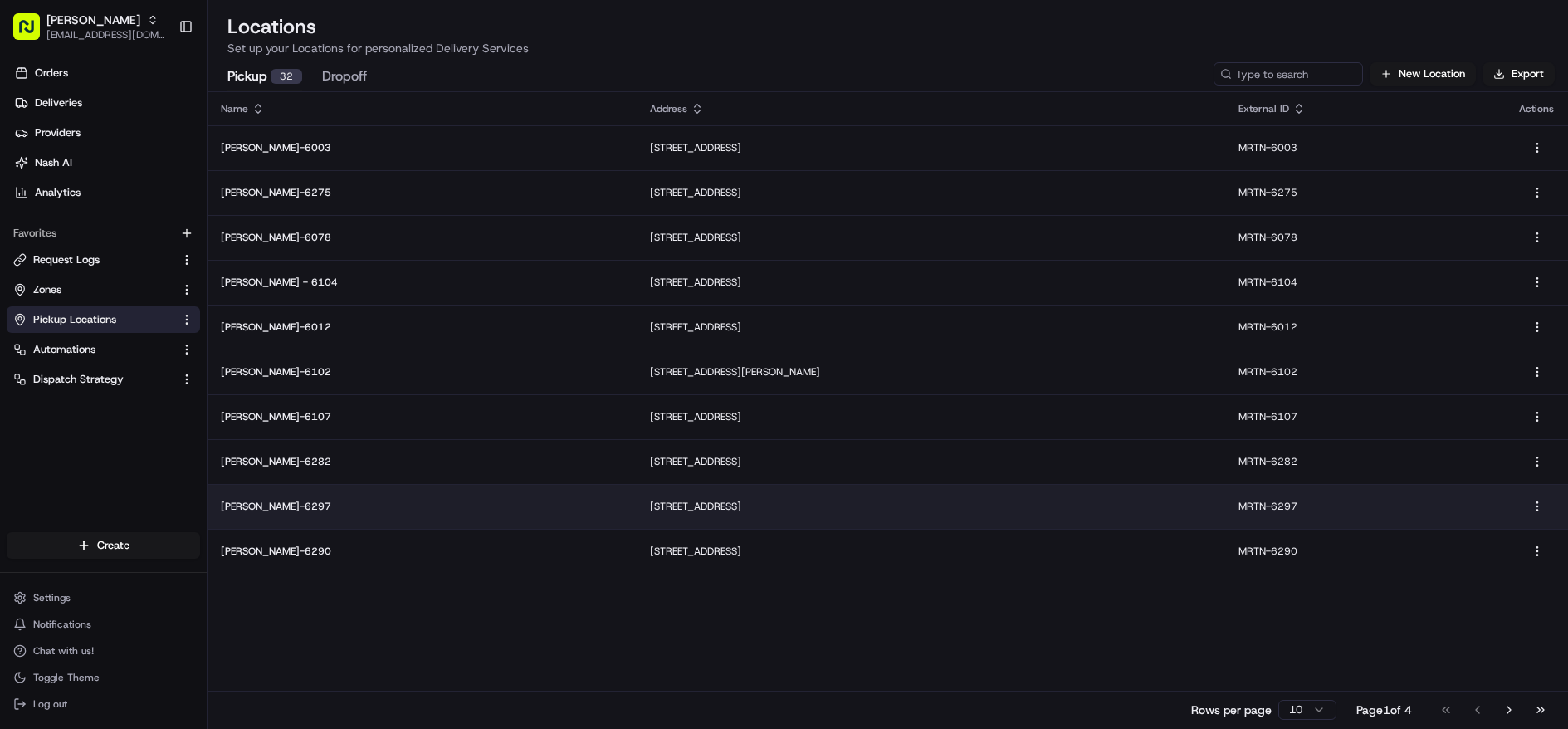
click at [465, 508] on td "[PERSON_NAME]-6297" at bounding box center [422, 507] width 430 height 45
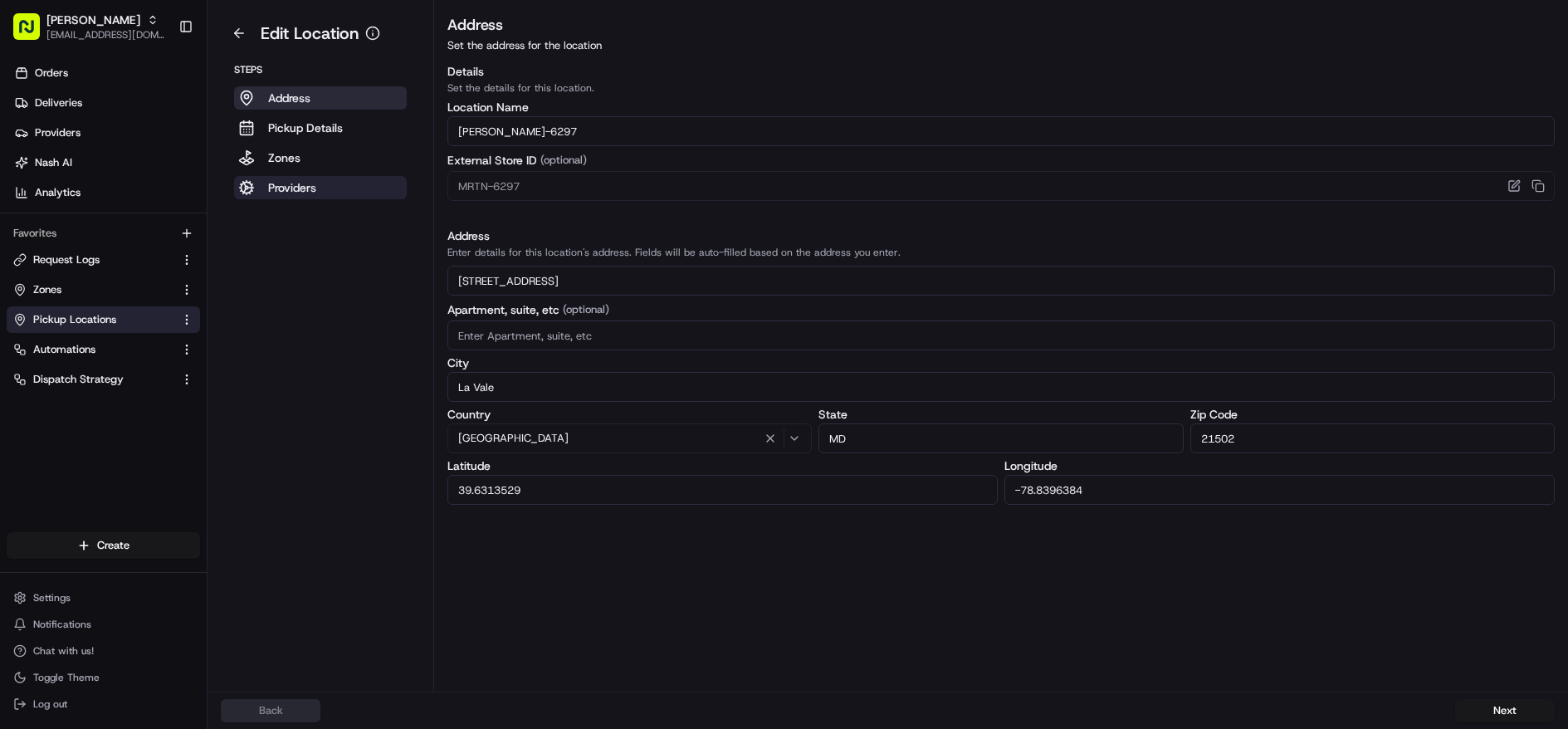
click at [310, 192] on p "Providers" at bounding box center [291, 188] width 48 height 17
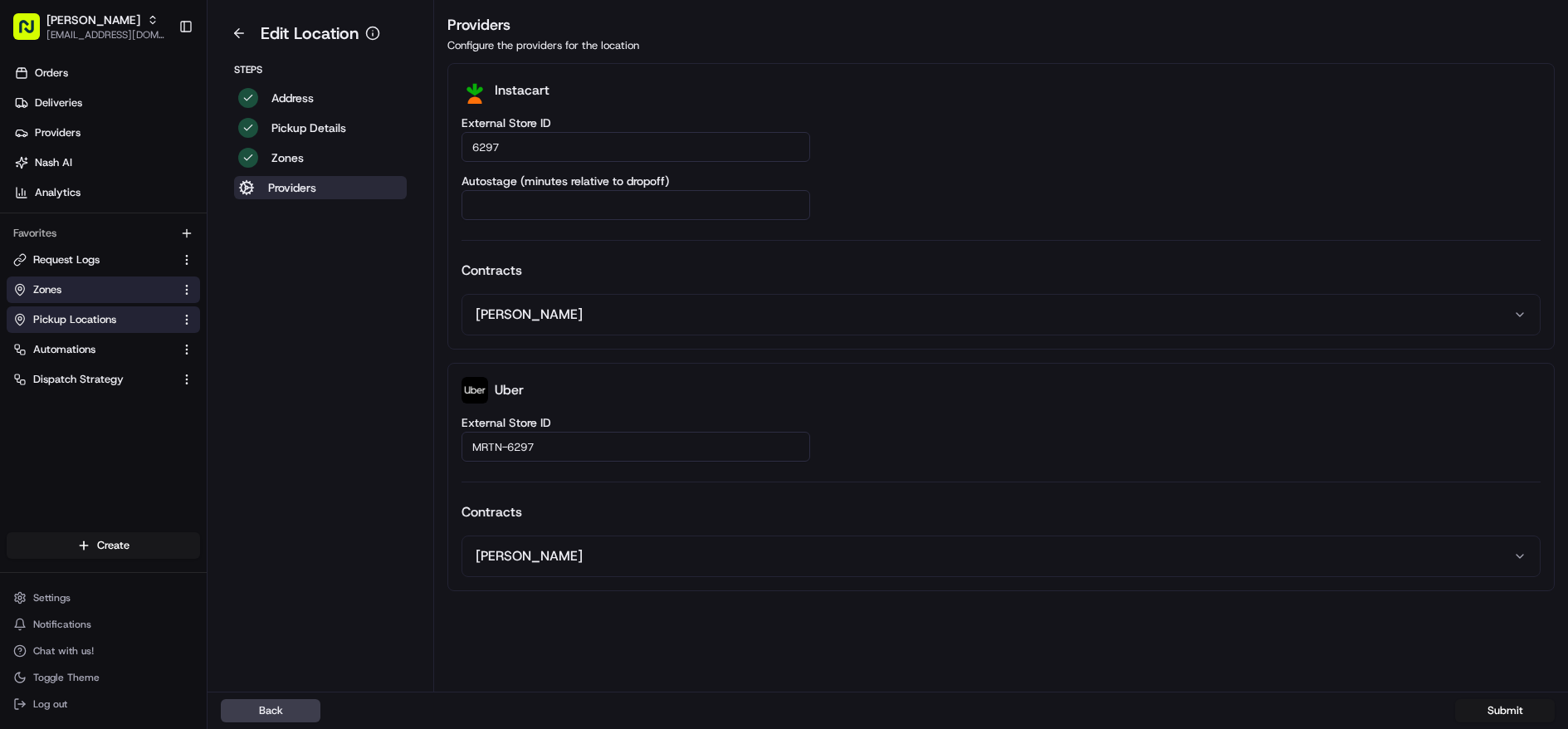
click at [79, 302] on button "Zones" at bounding box center [103, 290] width 194 height 26
click at [91, 288] on link "Zones" at bounding box center [93, 290] width 160 height 15
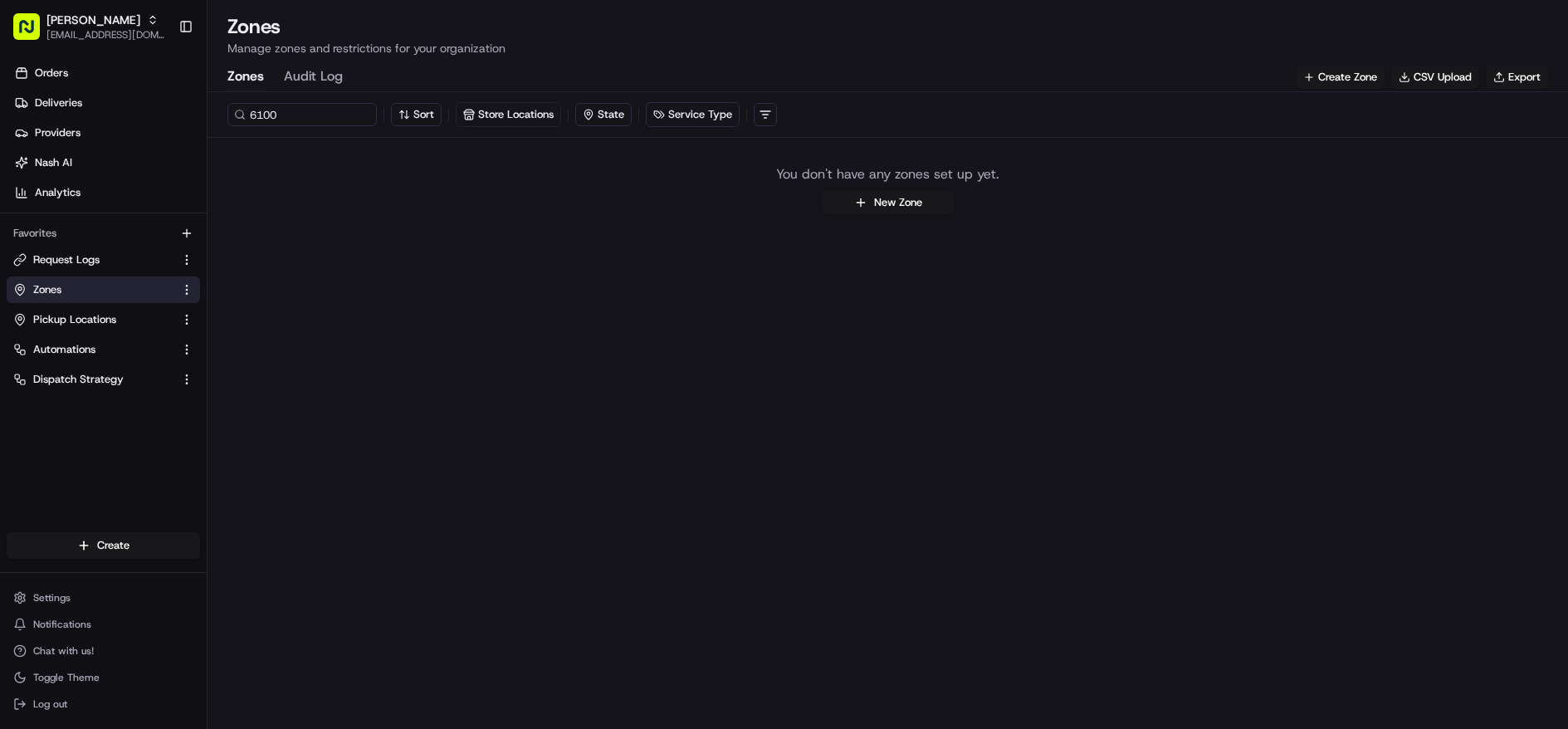
click at [90, 288] on link "Zones" at bounding box center [93, 290] width 160 height 15
click at [283, 129] on div "6100 Sort Store Locations State Service Type" at bounding box center [887, 115] width 1360 height 46
click at [288, 111] on input "6100" at bounding box center [327, 115] width 199 height 24
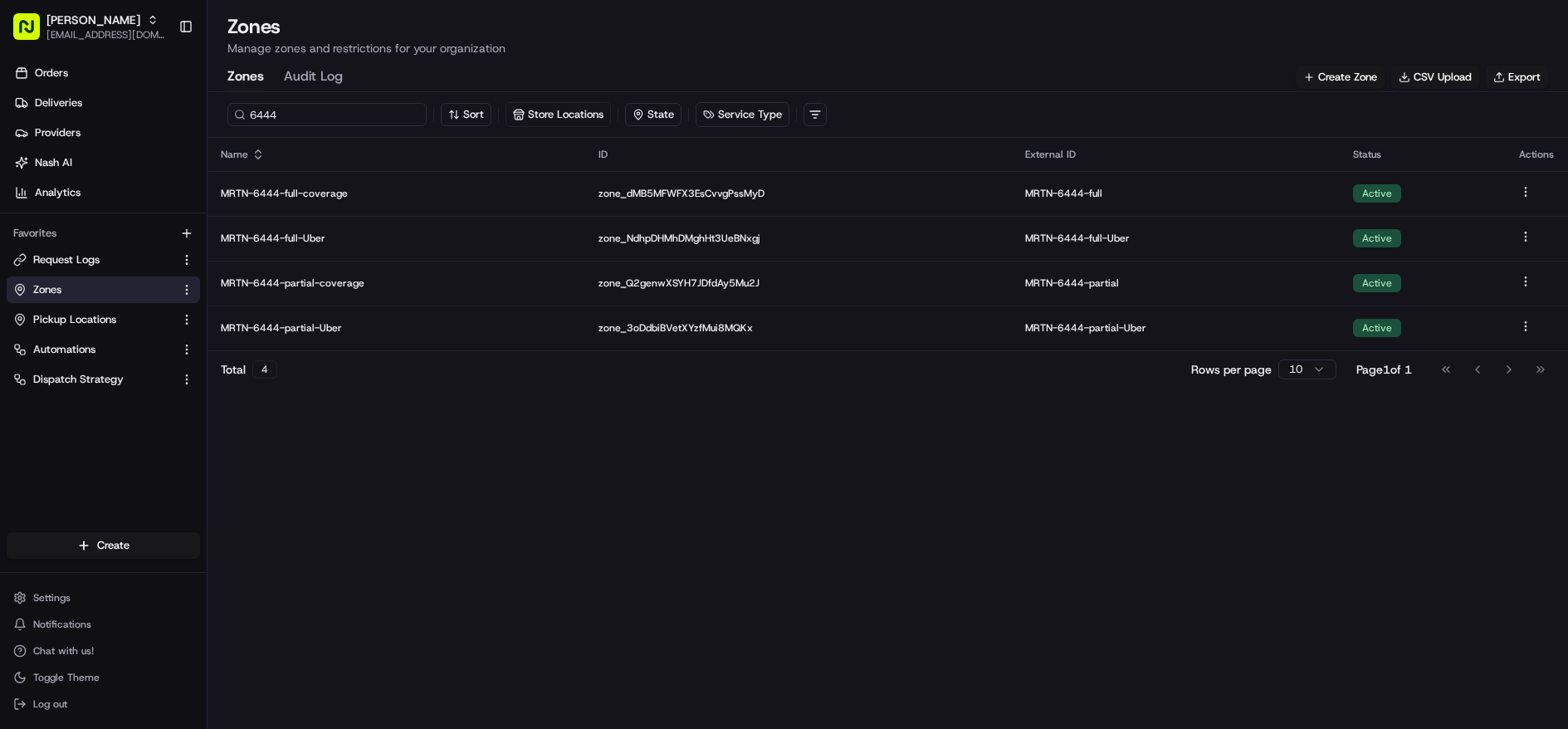
type input "6444"
